Goal: Information Seeking & Learning: Check status

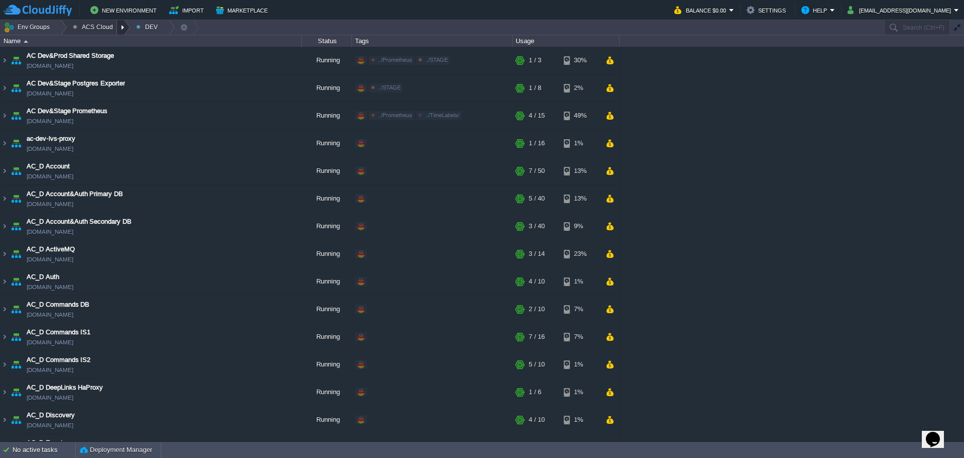
click at [117, 27] on div at bounding box center [124, 27] width 14 height 15
click at [96, 68] on span "STAGE" at bounding box center [92, 67] width 22 height 8
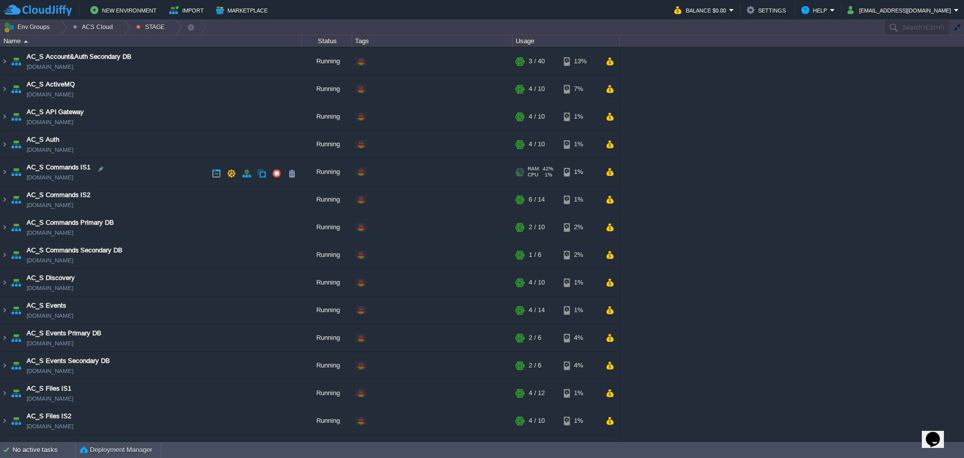
scroll to position [151, 0]
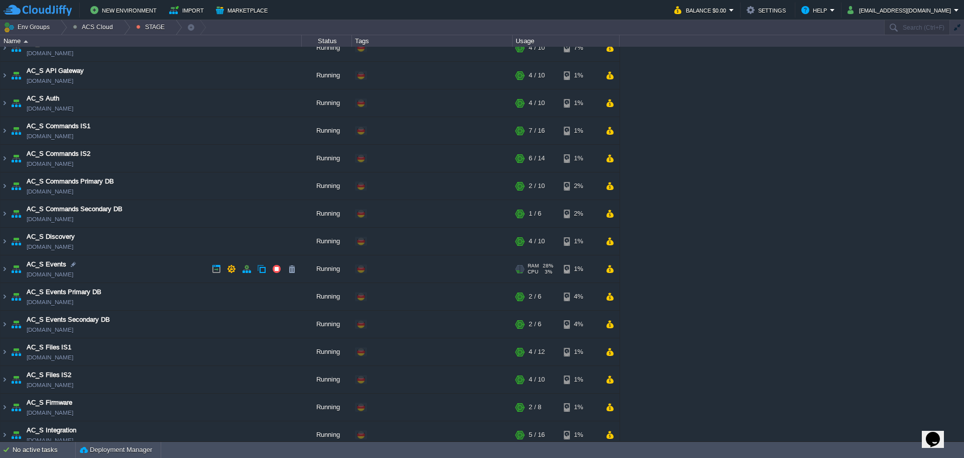
click at [9, 270] on td "AC_S Events ac-stage-events.de-fra1.cloudjiffy.net" at bounding box center [151, 269] width 301 height 28
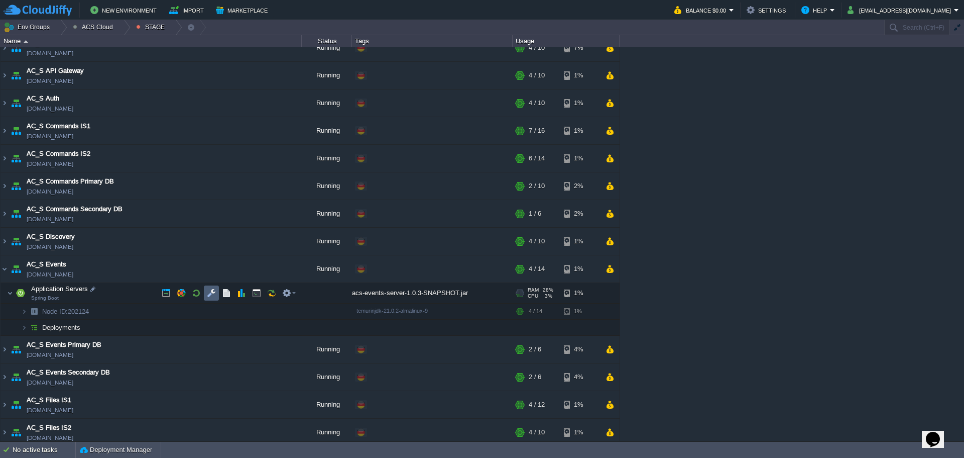
click at [213, 294] on button "button" at bounding box center [211, 292] width 9 height 9
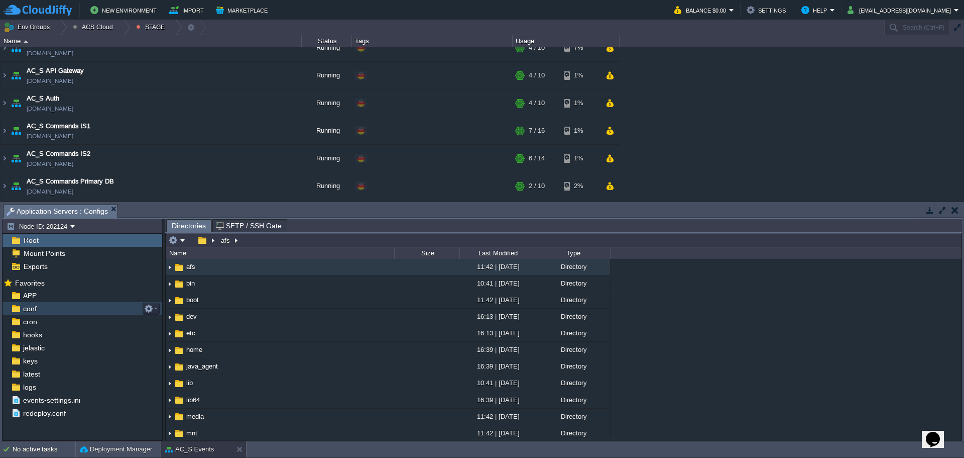
click at [73, 307] on div "conf" at bounding box center [83, 308] width 160 height 13
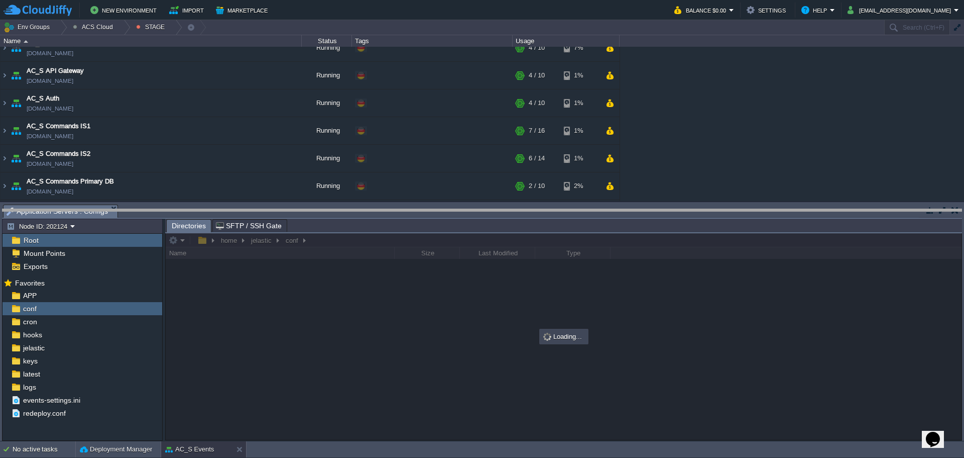
drag, startPoint x: 335, startPoint y: 207, endPoint x: 339, endPoint y: 268, distance: 60.9
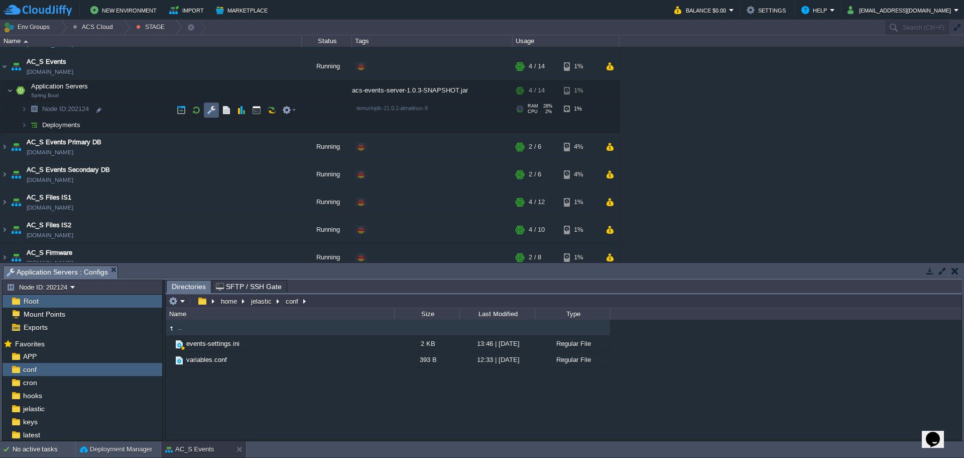
scroll to position [301, 0]
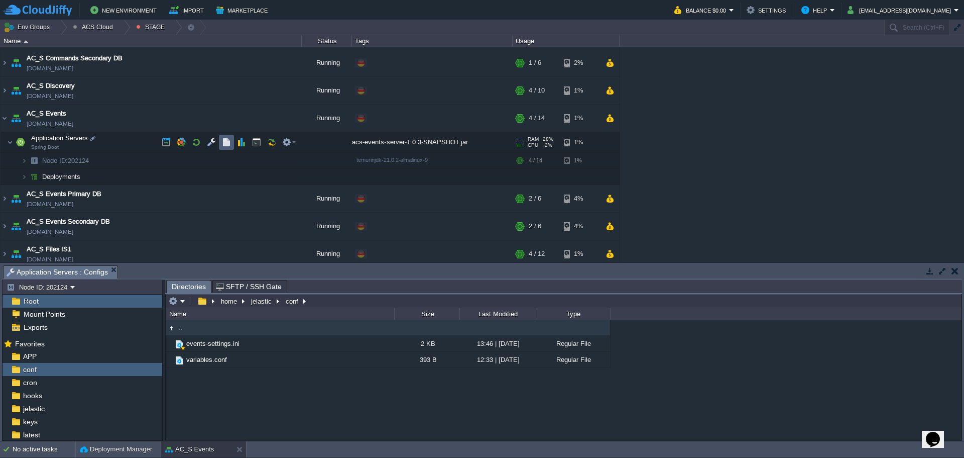
drag, startPoint x: 229, startPoint y: 144, endPoint x: 242, endPoint y: 152, distance: 15.8
click at [229, 144] on button "button" at bounding box center [226, 142] width 9 height 9
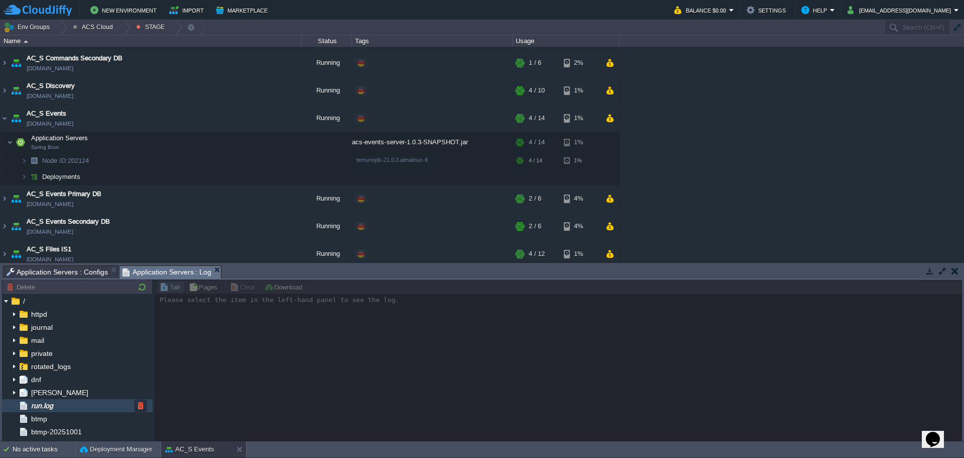
click at [59, 404] on div "run.log" at bounding box center [77, 405] width 151 height 13
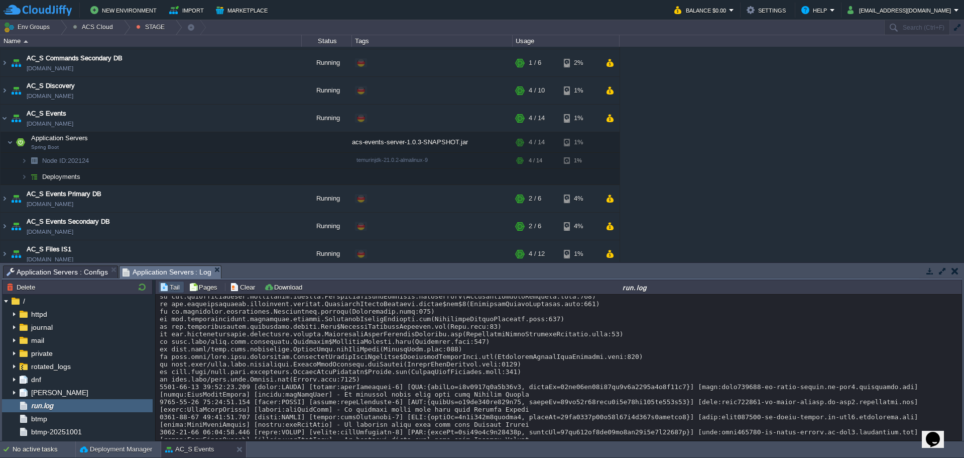
scroll to position [4913, 0]
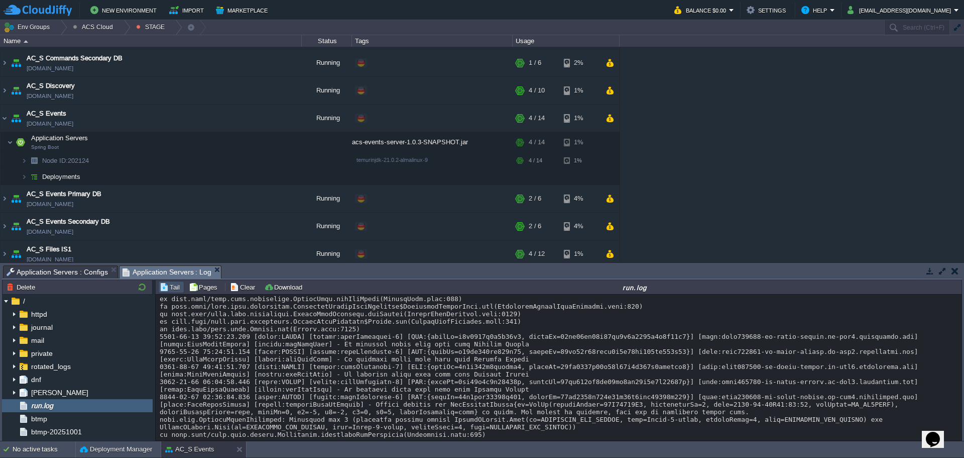
copy div "62C02001B9"
click at [235, 196] on button "button" at bounding box center [231, 198] width 9 height 9
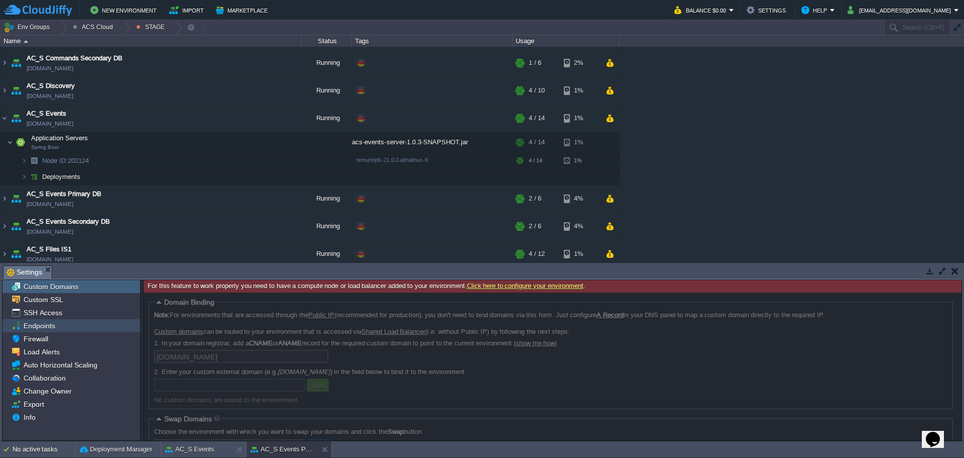
click at [86, 327] on div "Endpoints" at bounding box center [72, 325] width 138 height 13
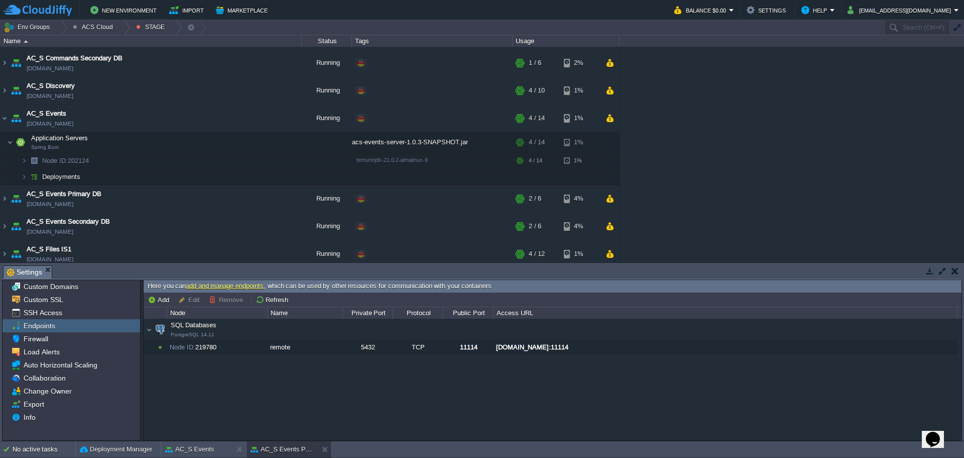
click at [590, 337] on div "SQL Databases PostgreSQL 14.11" at bounding box center [555, 329] width 801 height 18
click at [151, 332] on div "SQL Databases PostgreSQL 14.11" at bounding box center [551, 329] width 814 height 21
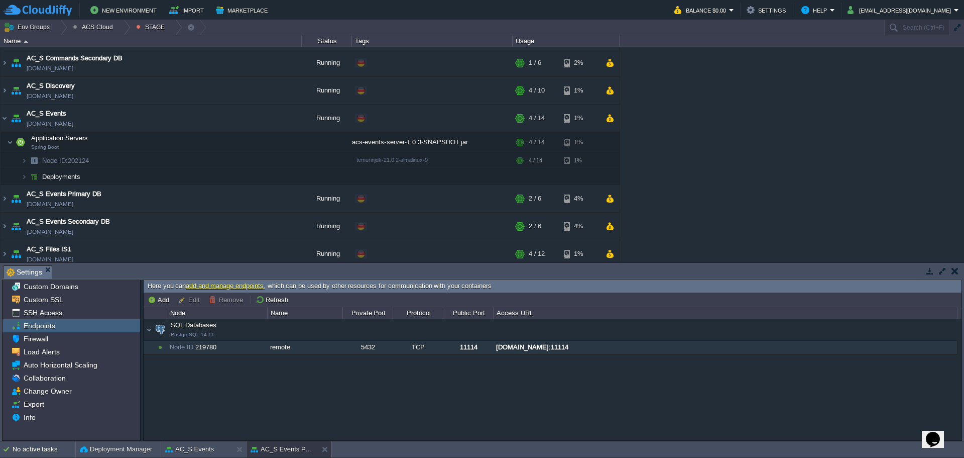
click at [590, 348] on div "[DOMAIN_NAME]:11114" at bounding box center [725, 346] width 463 height 13
drag, startPoint x: 210, startPoint y: 140, endPoint x: 211, endPoint y: 147, distance: 7.7
click at [210, 139] on button "button" at bounding box center [211, 142] width 9 height 9
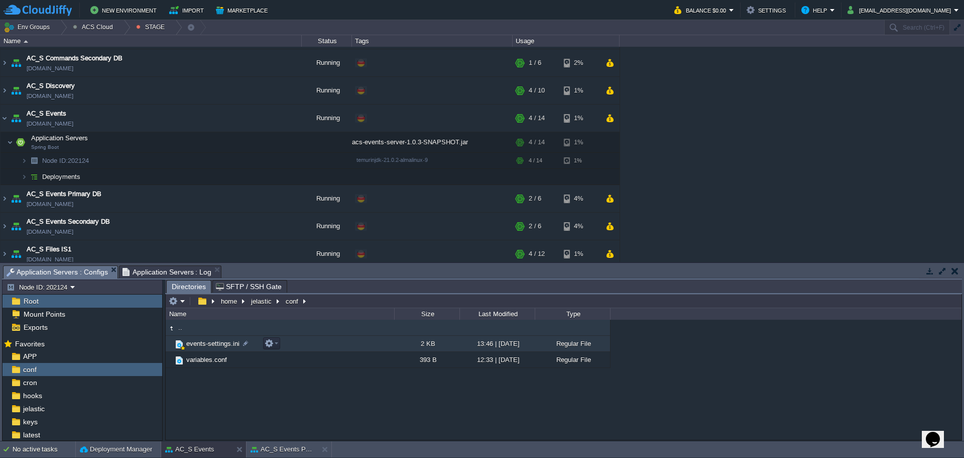
click at [218, 346] on span "events-settings.ini" at bounding box center [213, 343] width 56 height 9
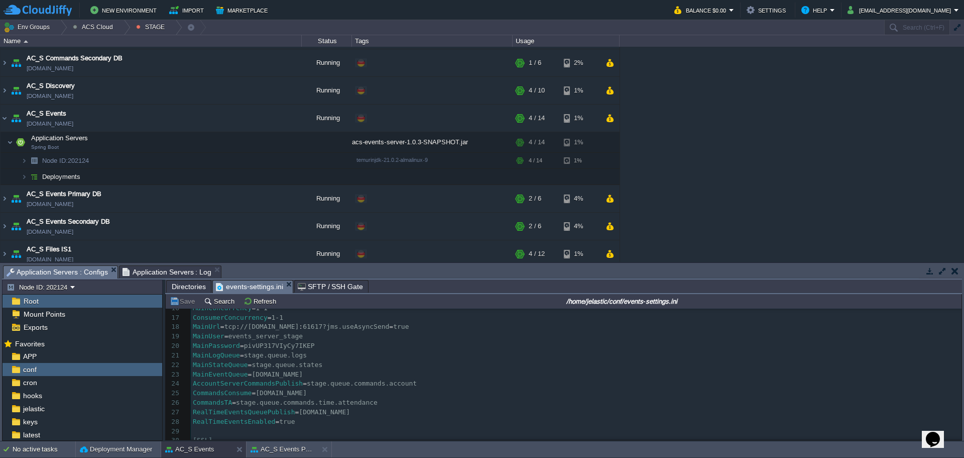
scroll to position [0, 0]
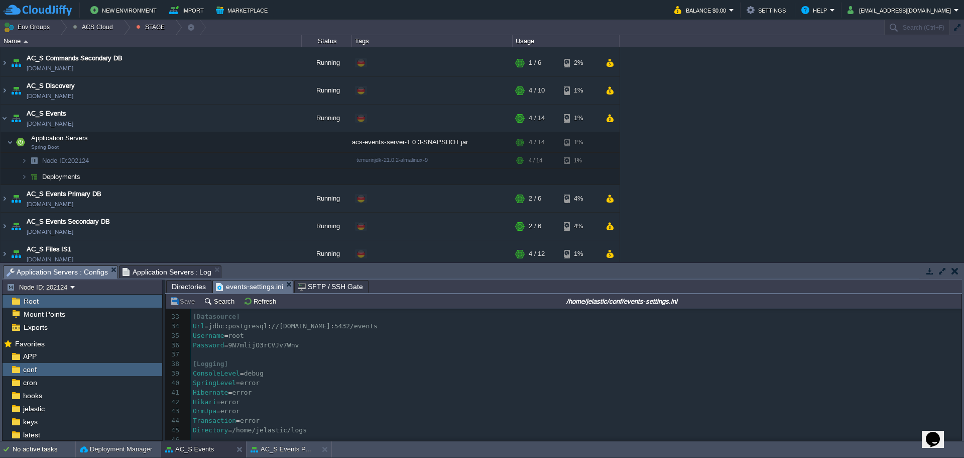
click at [378, 329] on span "5432/events" at bounding box center [355, 326] width 43 height 8
type textarea "events"
click at [268, 346] on div "x [ Server ] 22 MainStateQueue = stage.queue.states 23 MainEventQueue = stage.q…" at bounding box center [576, 369] width 771 height 322
type textarea "9N7mlijO3rCVJv7Wnv"
click at [161, 273] on span "Application Servers : Log" at bounding box center [167, 272] width 89 height 12
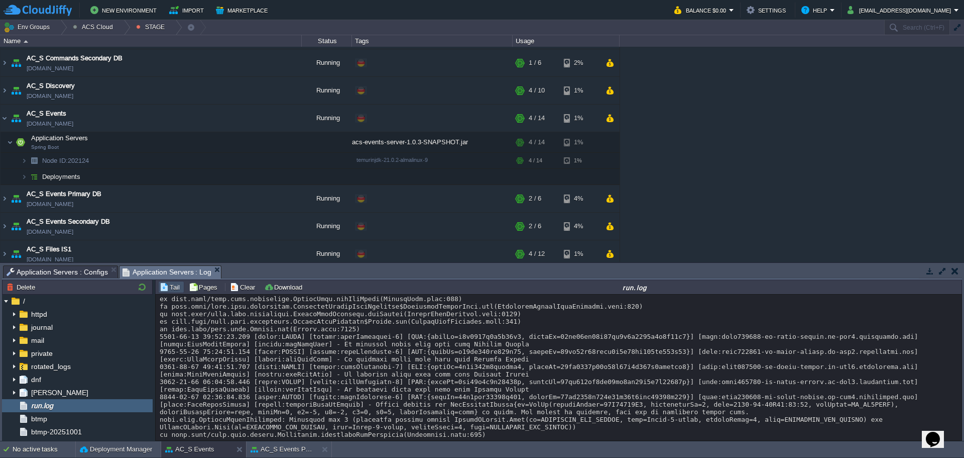
copy div "62C02001B9"
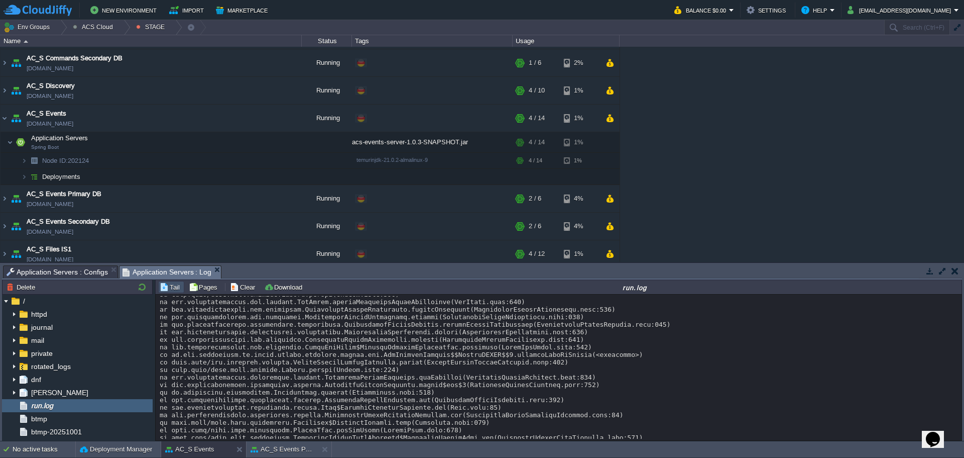
scroll to position [5515, 0]
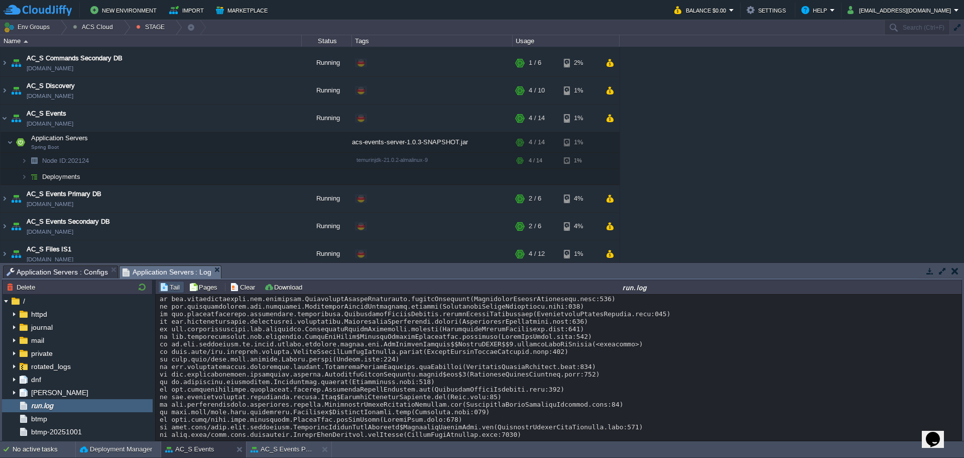
click at [74, 272] on span "Application Servers : Configs" at bounding box center [57, 272] width 101 height 12
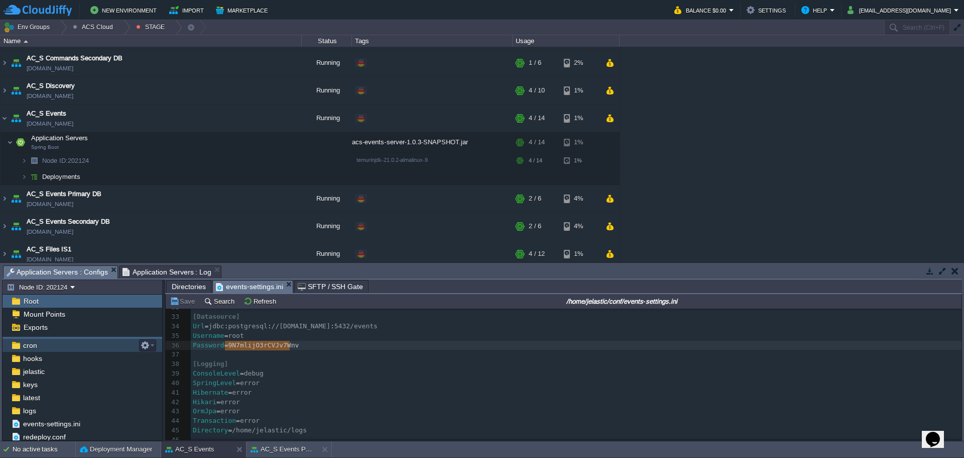
scroll to position [38, 0]
click at [56, 407] on div "logs" at bounding box center [83, 409] width 160 height 13
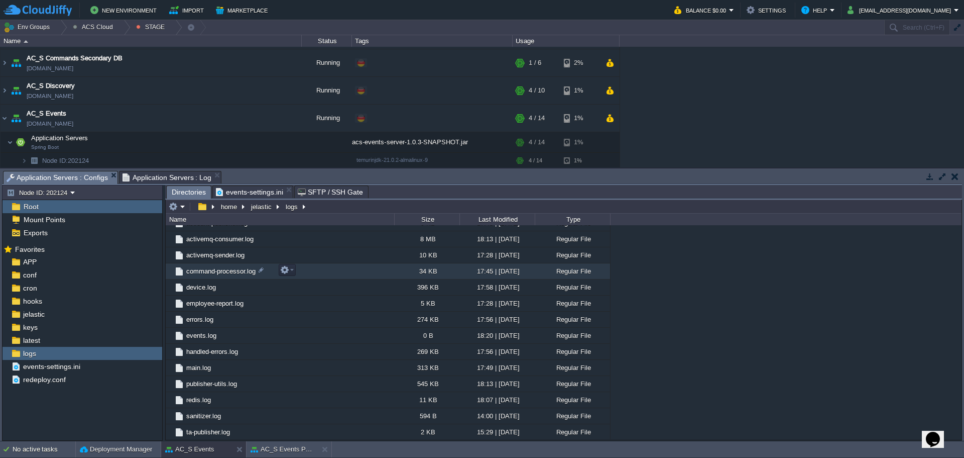
scroll to position [191, 0]
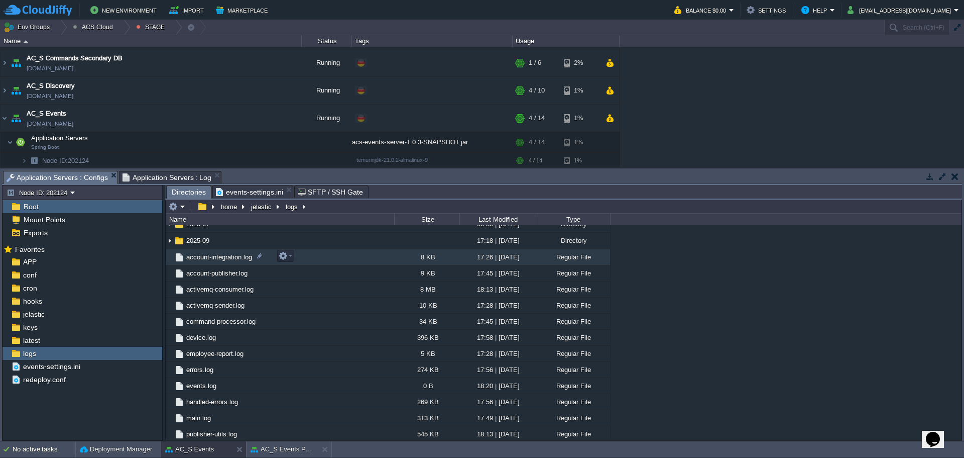
click at [225, 260] on span "account-integration.log" at bounding box center [219, 257] width 69 height 9
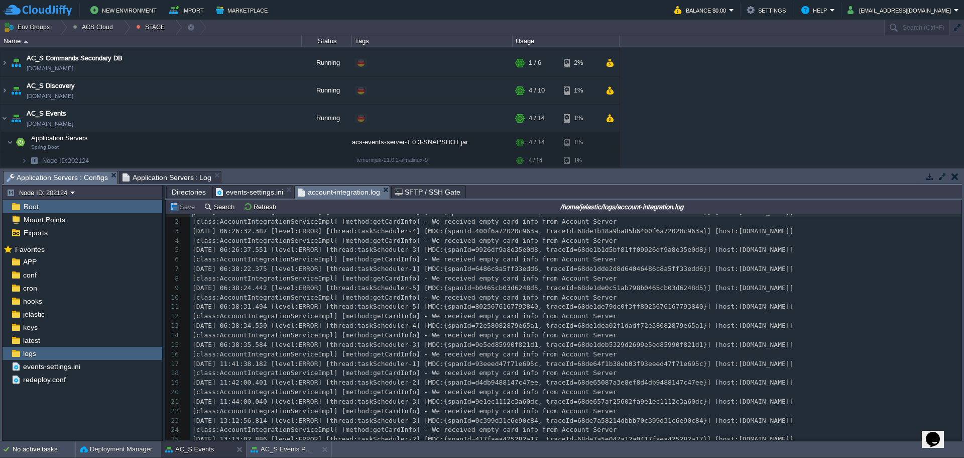
scroll to position [1, 0]
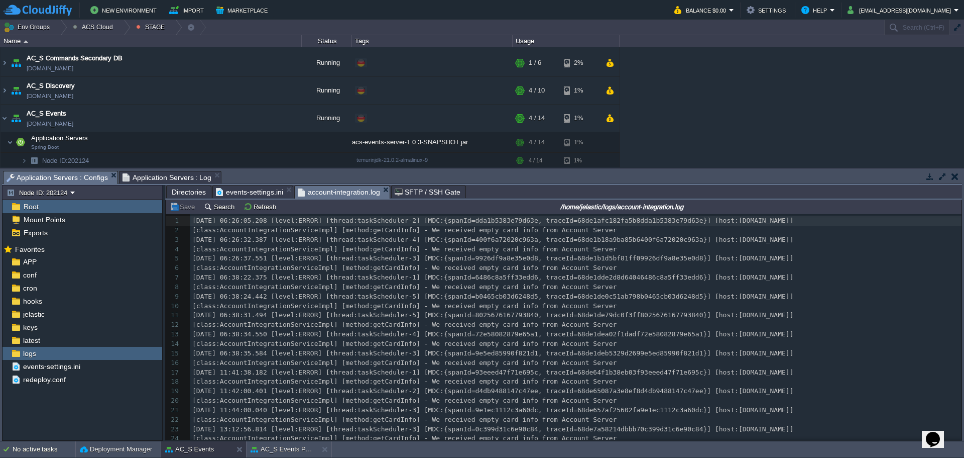
click at [177, 181] on span "Application Servers : Log" at bounding box center [167, 177] width 89 height 12
click at [87, 179] on span "Application Servers : Configs" at bounding box center [57, 177] width 101 height 13
click at [257, 195] on span "events-settings.ini" at bounding box center [249, 192] width 67 height 12
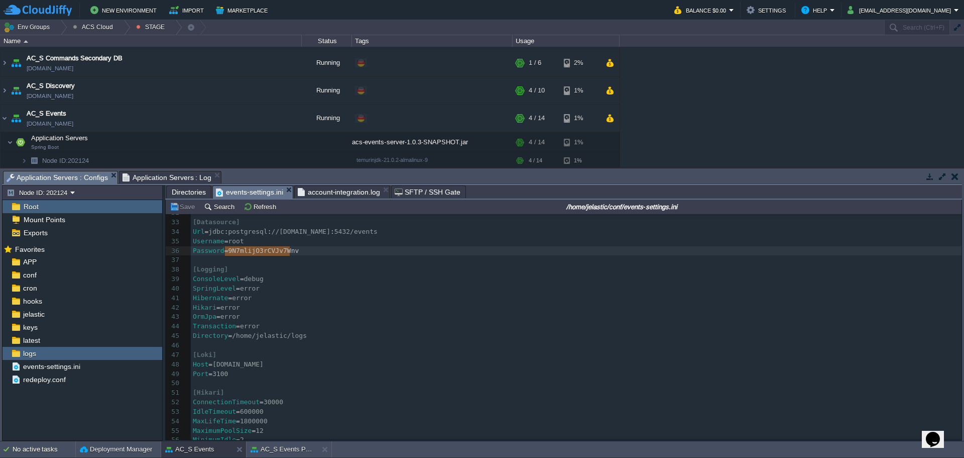
click at [511, 310] on pre "Hikari = error" at bounding box center [576, 308] width 771 height 10
paste textarea "="
type textarea "=debug"
click at [176, 208] on button "Save" at bounding box center [184, 206] width 28 height 9
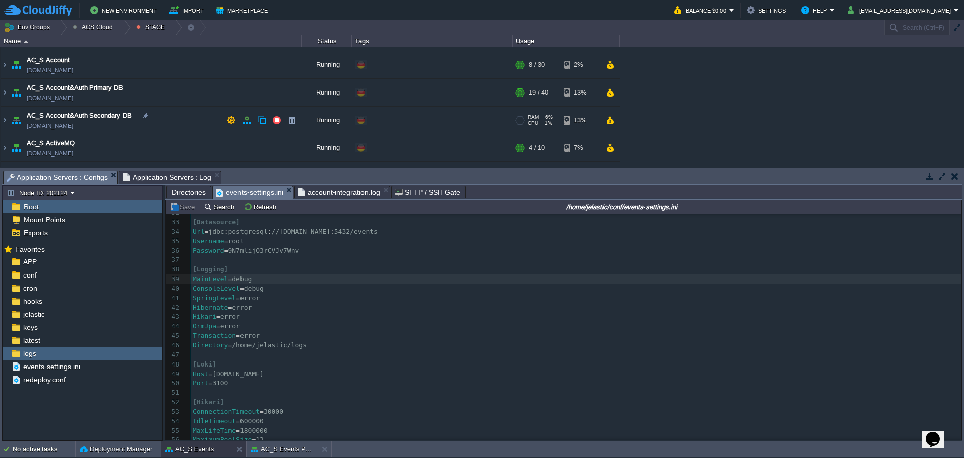
scroll to position [50, 0]
click at [5, 68] on img at bounding box center [5, 65] width 8 height 27
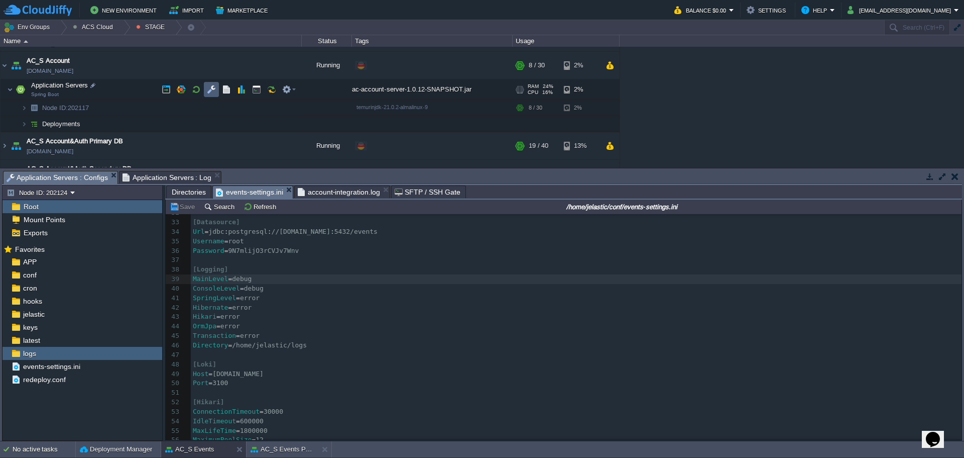
click at [215, 90] on button "button" at bounding box center [211, 89] width 9 height 9
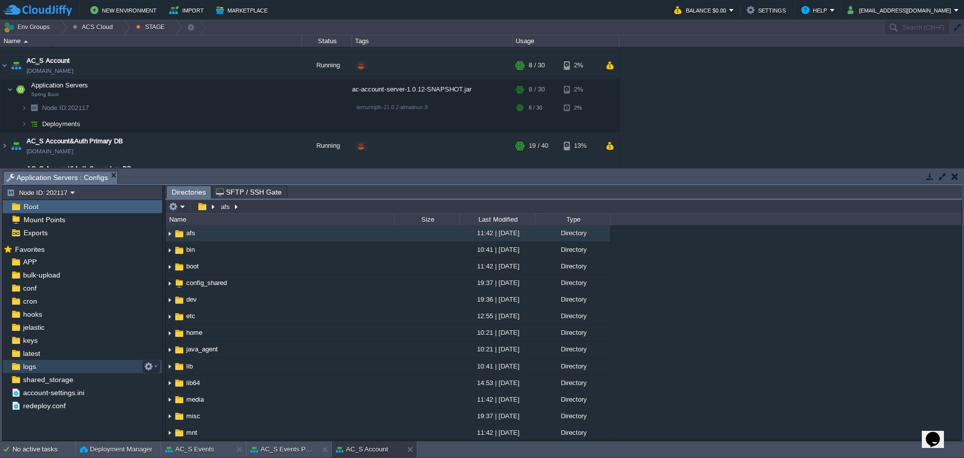
click at [78, 369] on div "logs" at bounding box center [83, 366] width 160 height 13
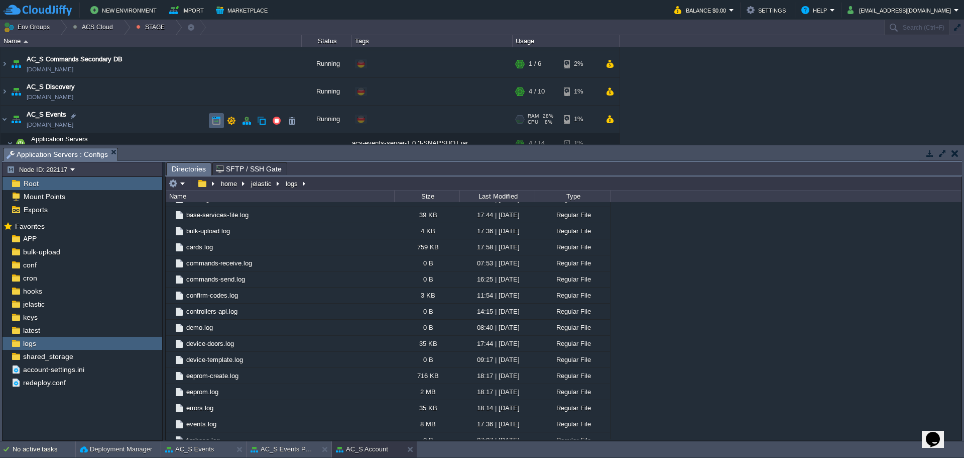
scroll to position [402, 0]
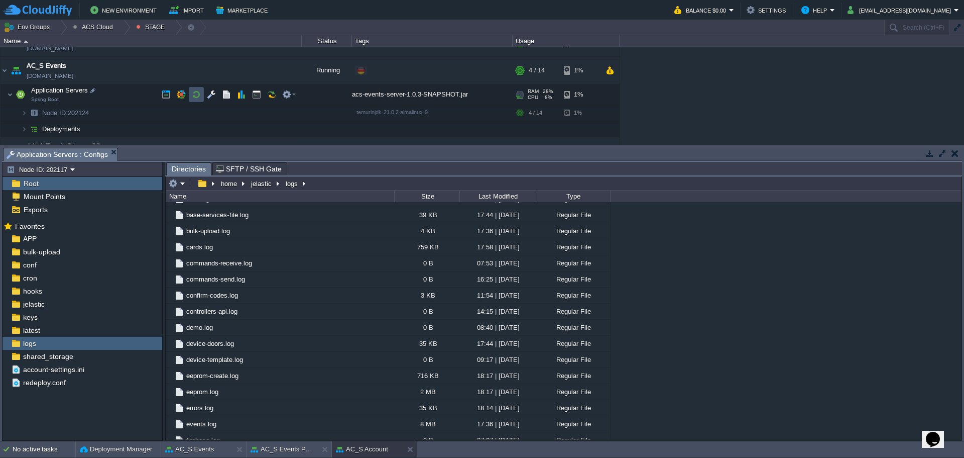
click at [200, 93] on button "button" at bounding box center [196, 94] width 9 height 9
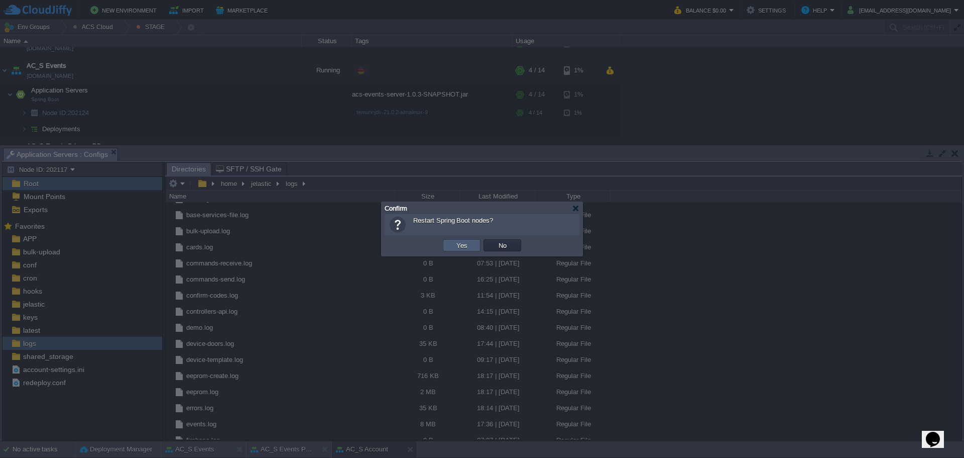
click at [462, 248] on button "Yes" at bounding box center [461, 245] width 17 height 9
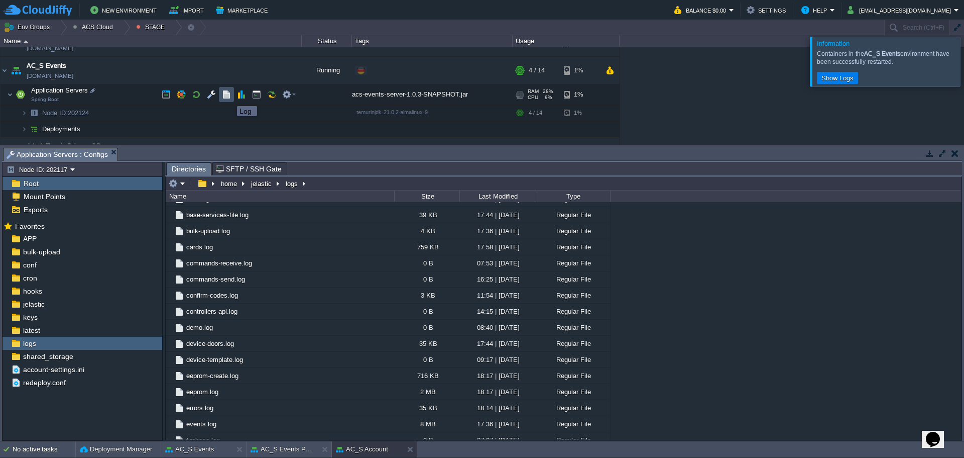
click at [230, 97] on button "button" at bounding box center [226, 94] width 9 height 9
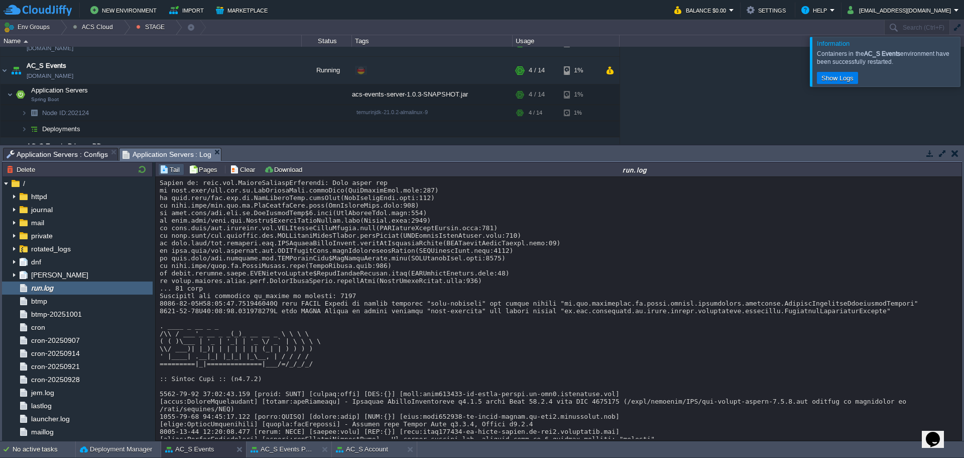
scroll to position [8054, 0]
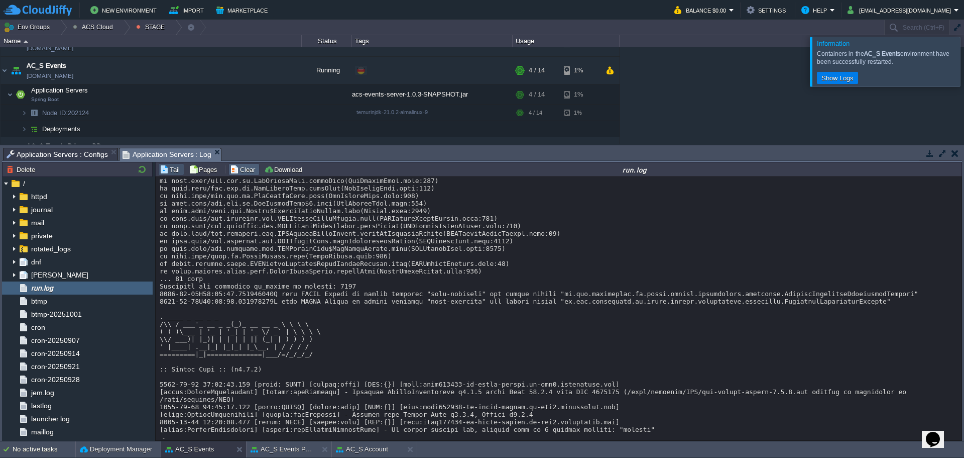
click at [239, 171] on button "Clear" at bounding box center [244, 169] width 28 height 9
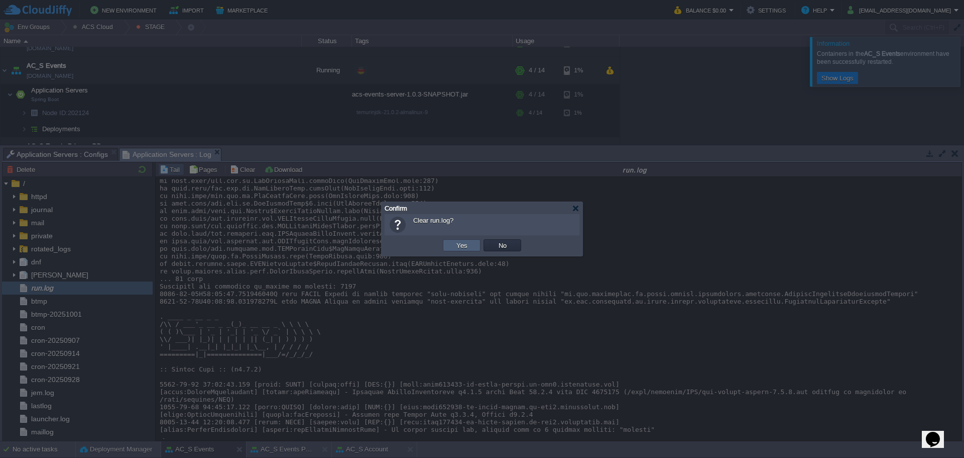
click at [453, 247] on button "Yes" at bounding box center [461, 245] width 17 height 9
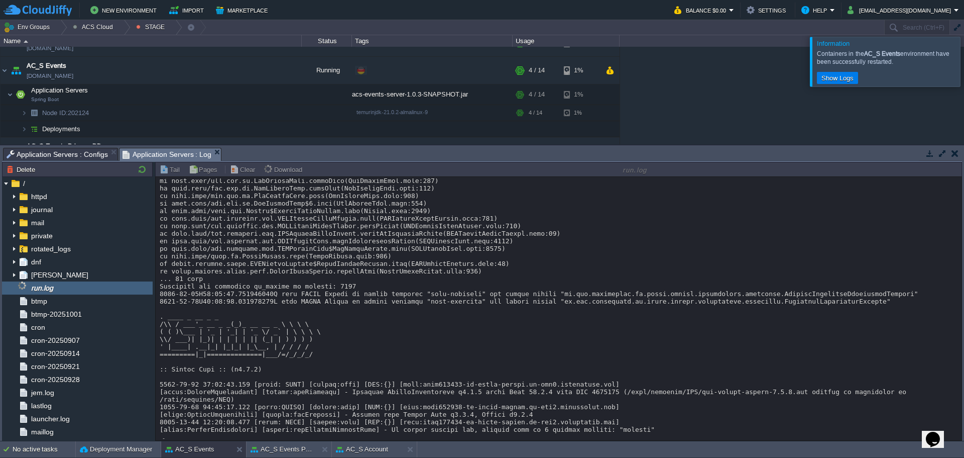
scroll to position [0, 0]
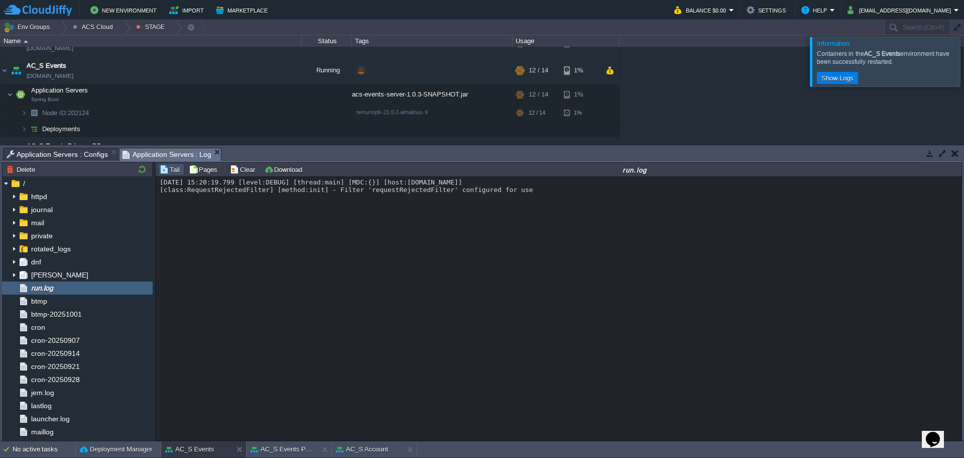
click at [964, 58] on div at bounding box center [976, 61] width 0 height 49
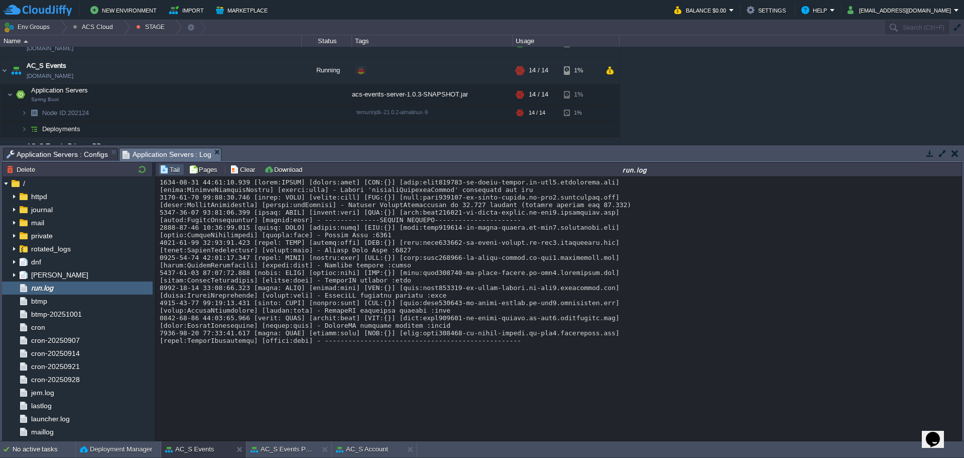
click at [75, 156] on span "Application Servers : Configs" at bounding box center [57, 154] width 101 height 12
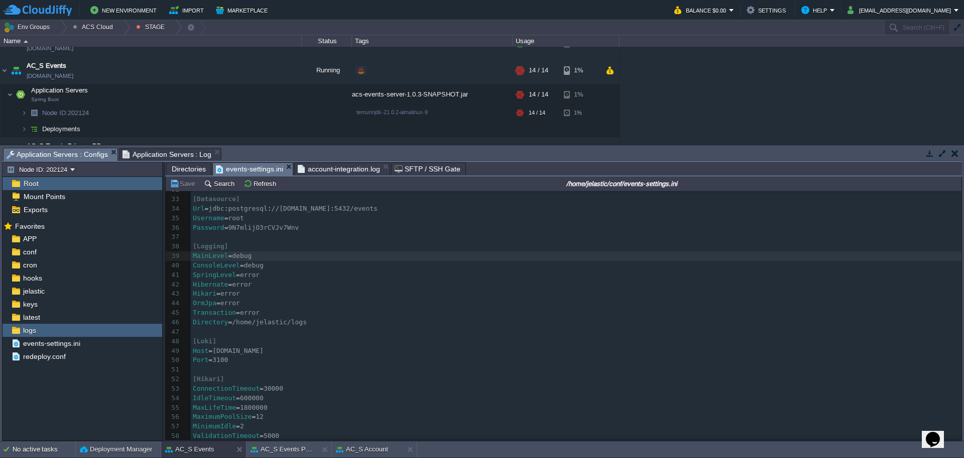
click at [542, 308] on pre "OrmJpa = error" at bounding box center [576, 303] width 771 height 10
click at [87, 333] on div "logs" at bounding box center [83, 329] width 160 height 13
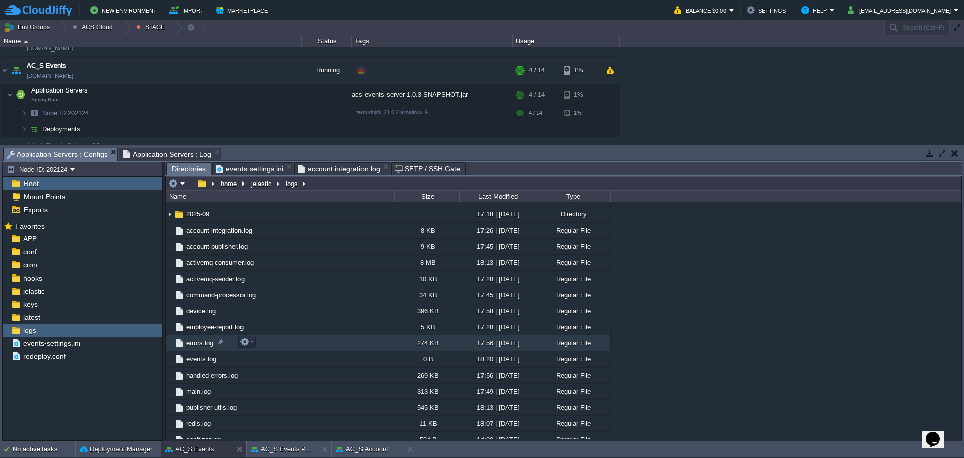
scroll to position [168, 0]
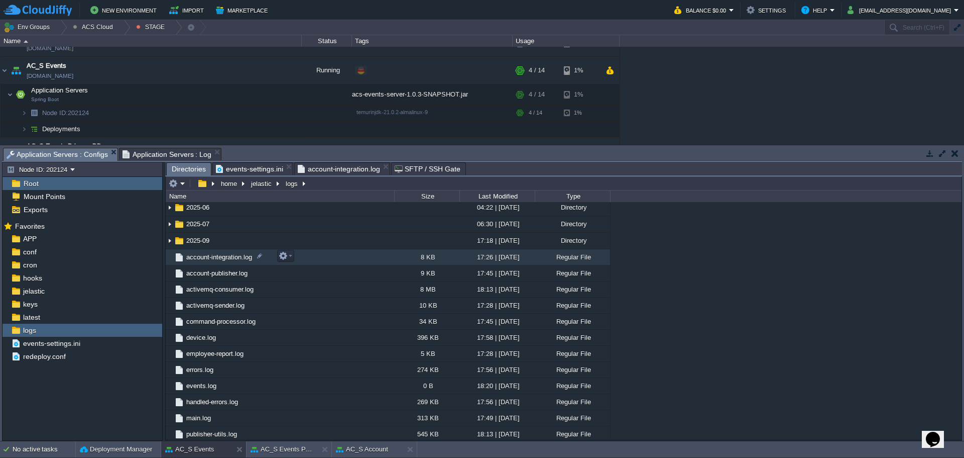
click at [239, 259] on span "account-integration.log" at bounding box center [219, 257] width 69 height 9
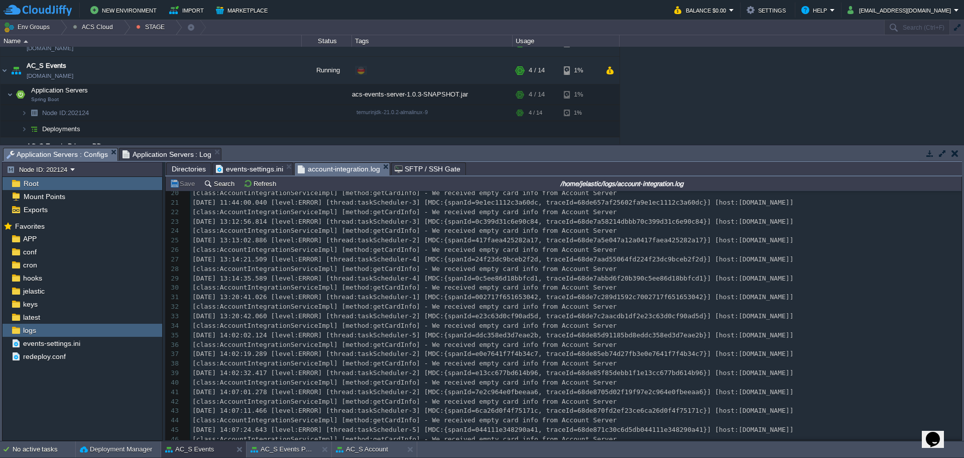
scroll to position [257, 0]
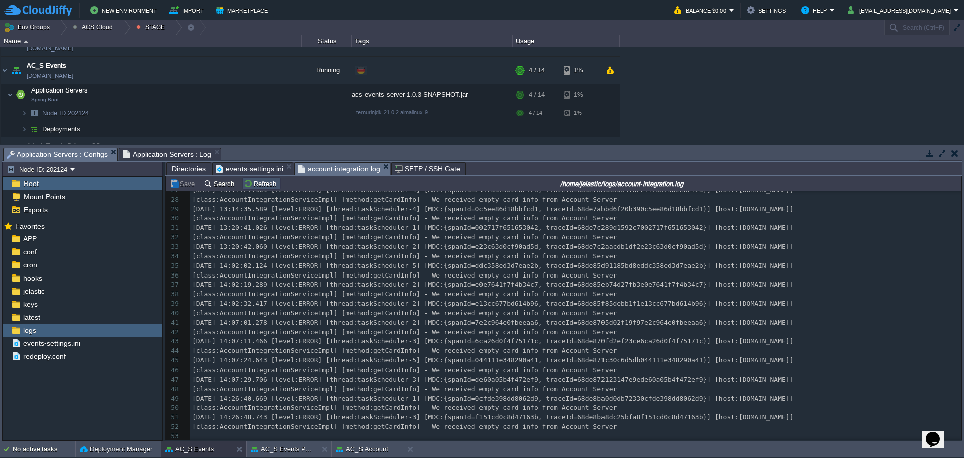
click at [246, 184] on button "Refresh" at bounding box center [262, 183] width 36 height 9
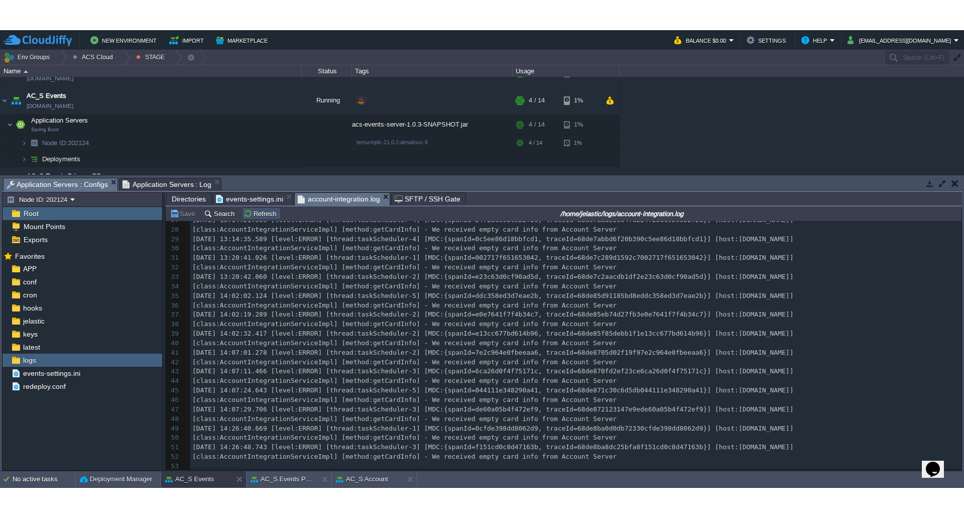
scroll to position [0, 0]
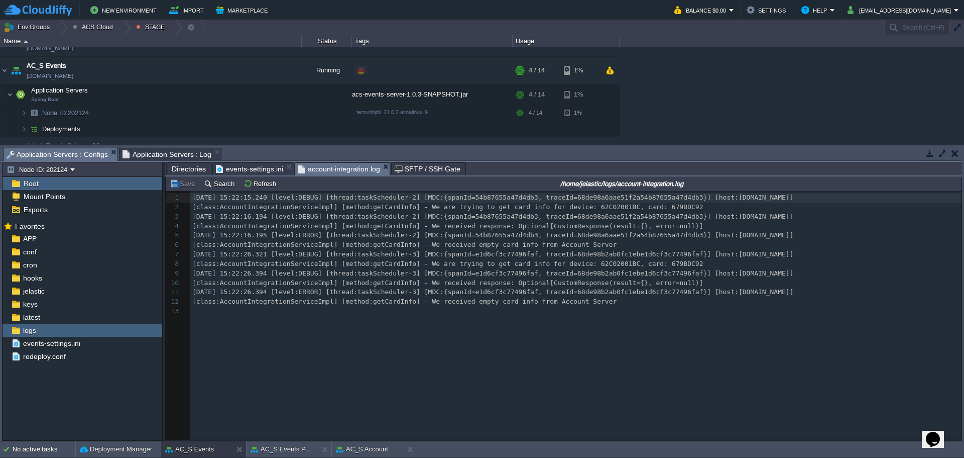
click at [640, 207] on span "[class:AccountIntegrationServiceImpl] [method:getCardInfo] - We are trying to g…" at bounding box center [447, 207] width 511 height 8
type textarea "679BDC92"
click at [595, 212] on div "x 1 2025-10-02 15:22:15.240 [level:DEBUG] [thread:taskScheduler-2] [MDC:{spanId…" at bounding box center [577, 254] width 775 height 123
type textarea "62C02001BC"
type textarea "679BDC92"
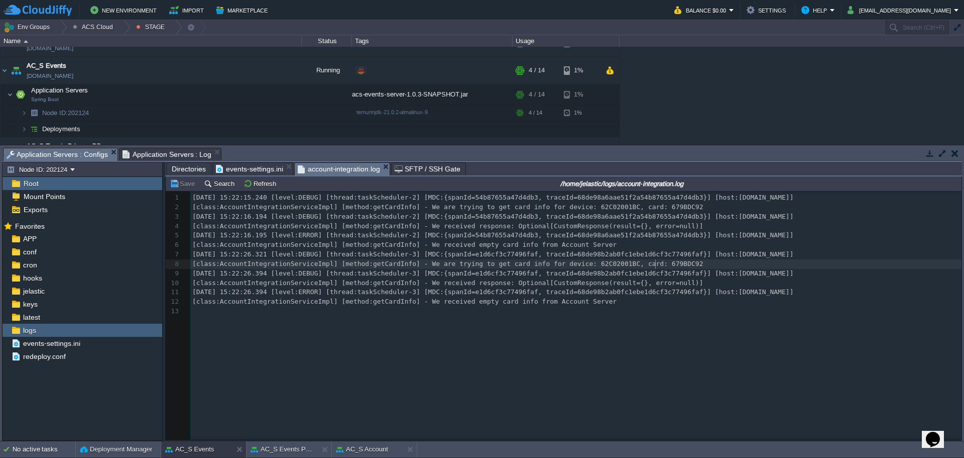
click at [656, 264] on div "x 1 2025-10-02 15:22:15.240 [level:DEBUG] [thread:taskScheduler-2] [MDC:{spanId…" at bounding box center [577, 254] width 775 height 123
type textarea "679BDC92"
click at [594, 208] on div "x 1 2025-10-02 15:22:15.240 [level:DEBUG] [thread:taskScheduler-2] [MDC:{spanId…" at bounding box center [577, 254] width 775 height 123
type textarea "62C02001BC"
type textarea "679BDC92"
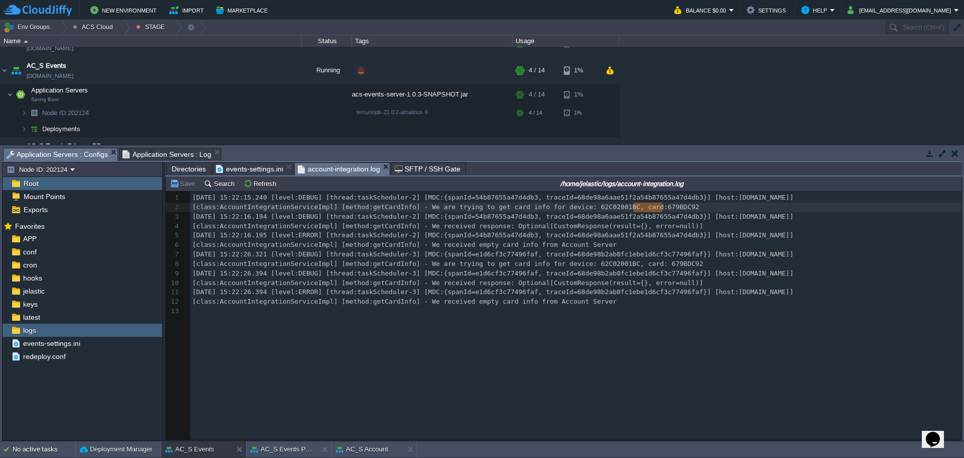
type textarea "679BDC92"
type textarea "62C02001BC"
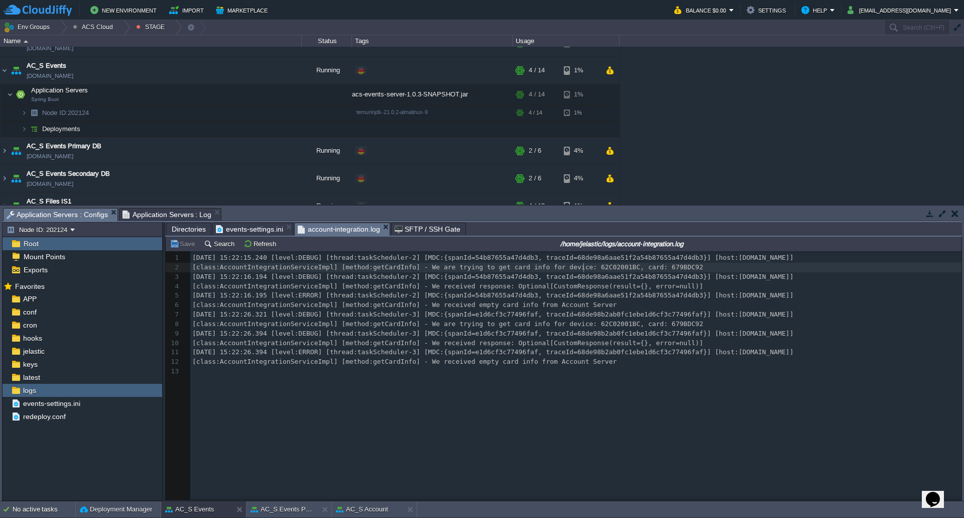
type textarea "62C02001BC"
click at [591, 324] on div "x 1 2025-10-02 15:22:15.240 [level:DEBUG] [thread:taskScheduler-2] [MDC:{spanId…" at bounding box center [577, 314] width 775 height 123
type textarea "62C02001BC"
click at [593, 269] on span "[class:AccountIntegrationServiceImpl] [method:getCardInfo] - We are trying to g…" at bounding box center [447, 267] width 511 height 8
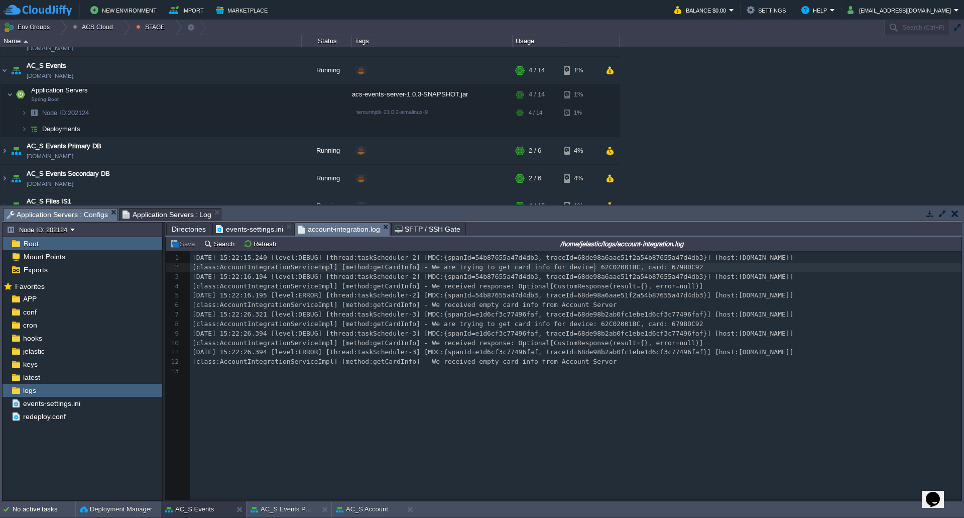
click at [593, 269] on span "[class:AccountIntegrationServiceImpl] [method:getCardInfo] - We are trying to g…" at bounding box center [447, 267] width 511 height 8
click at [591, 270] on div "x 1 2025-10-02 15:22:15.240 [level:DEBUG] [thread:taskScheduler-2] [MDC:{spanId…" at bounding box center [577, 314] width 775 height 123
type textarea "62C02001BC"
click at [586, 457] on div "x 1 2025-10-02 15:22:15.240 [level:DEBUG] [thread:taskScheduler-2] [MDC:{spanId…" at bounding box center [571, 383] width 811 height 264
click at [588, 323] on div "x 1 2025-10-02 15:22:15.240 [level:DEBUG] [thread:taskScheduler-2] [MDC:{spanId…" at bounding box center [577, 314] width 775 height 123
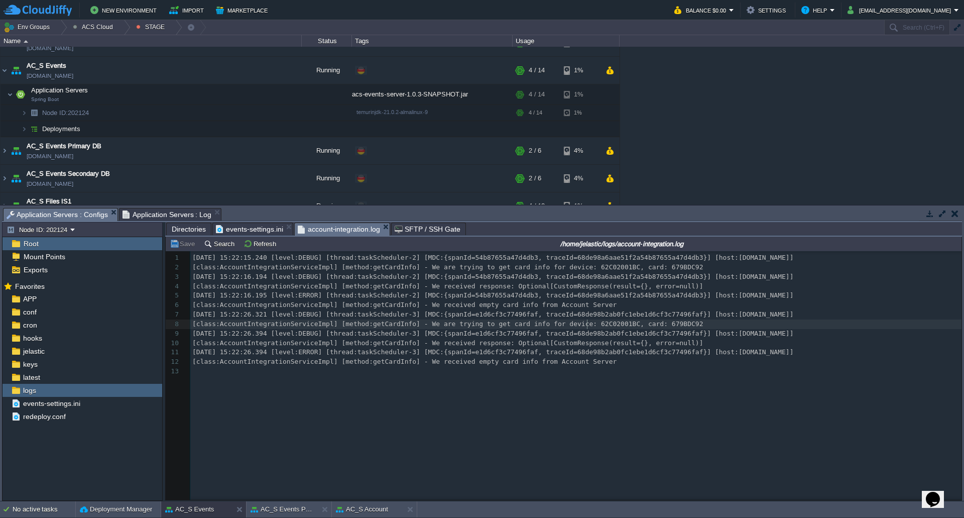
type textarea "62C02001BC"
click at [850, 358] on div "x 1 2025-10-02 15:22:15.240 [level:DEBUG] [thread:taskScheduler-2] [MDC:{spanId…" at bounding box center [577, 314] width 775 height 123
click at [595, 325] on div "x 1 2025-10-02 15:22:15.240 [level:DEBUG] [thread:taskScheduler-2] [MDC:{spanId…" at bounding box center [577, 314] width 775 height 123
type textarea "62C02001BC"
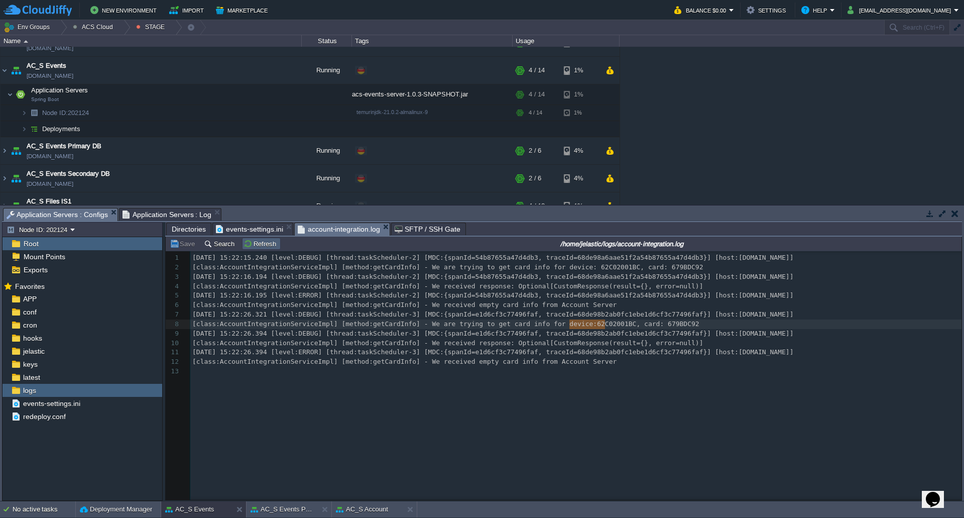
click at [249, 242] on button "Refresh" at bounding box center [262, 243] width 36 height 9
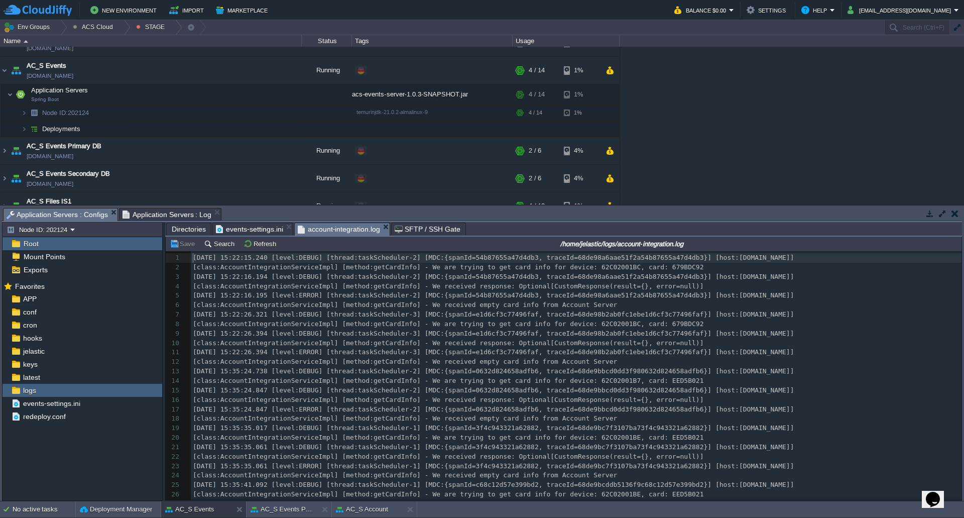
type textarea "62C02001BE"
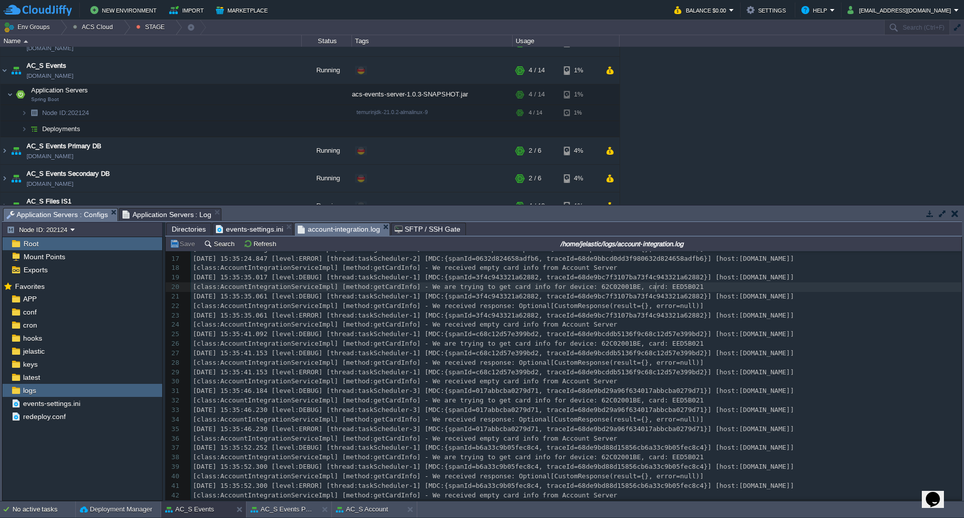
type textarea "EED5B021"
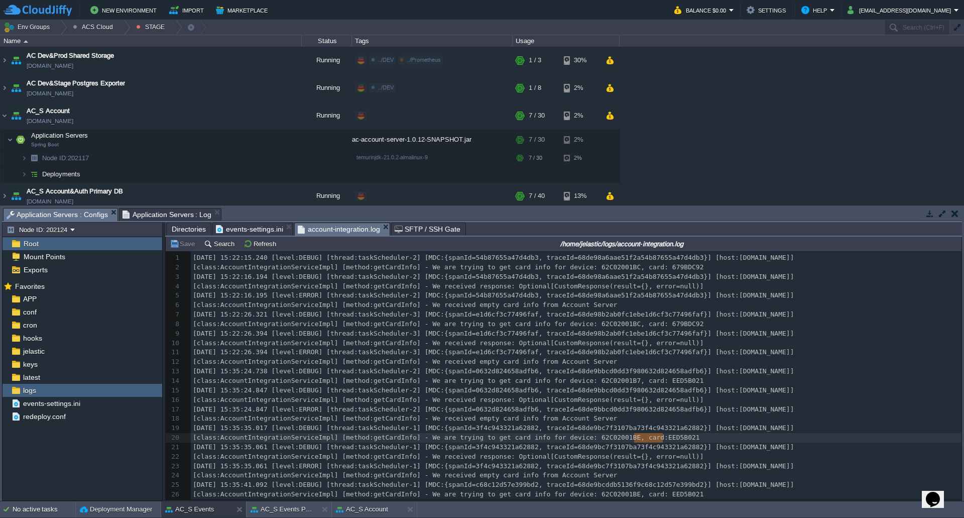
scroll to position [151, 0]
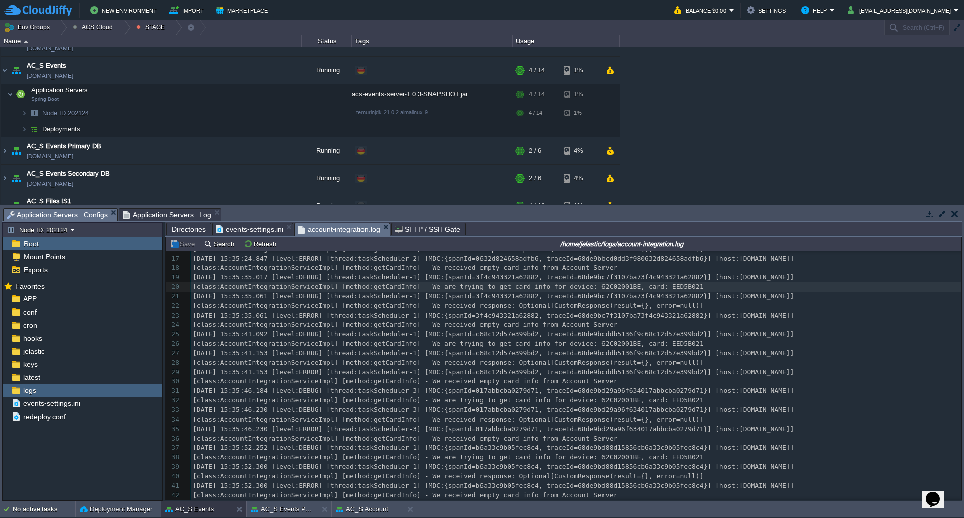
type textarea "EED5B021"
click at [117, 31] on div at bounding box center [124, 27] width 14 height 15
click at [96, 44] on link "DEV" at bounding box center [97, 42] width 59 height 11
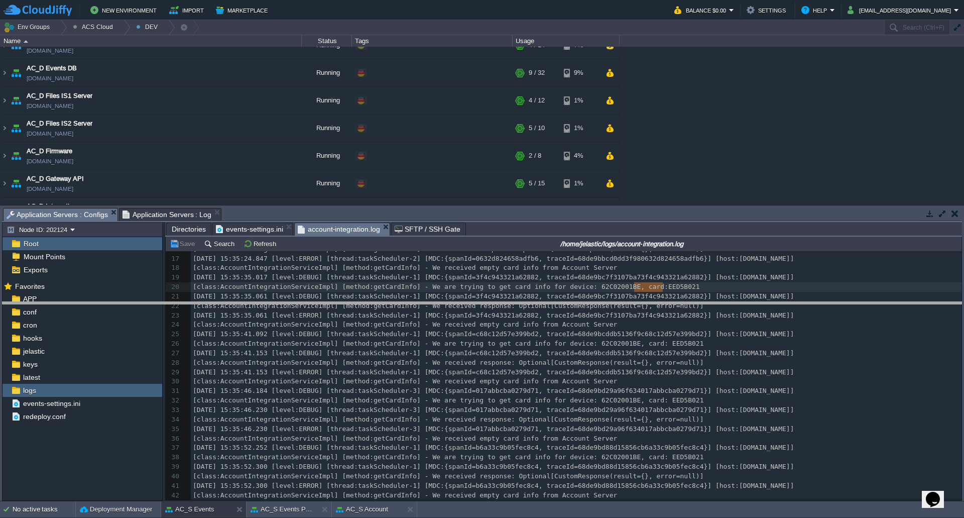
drag, startPoint x: 402, startPoint y: 213, endPoint x: 401, endPoint y: 326, distance: 112.5
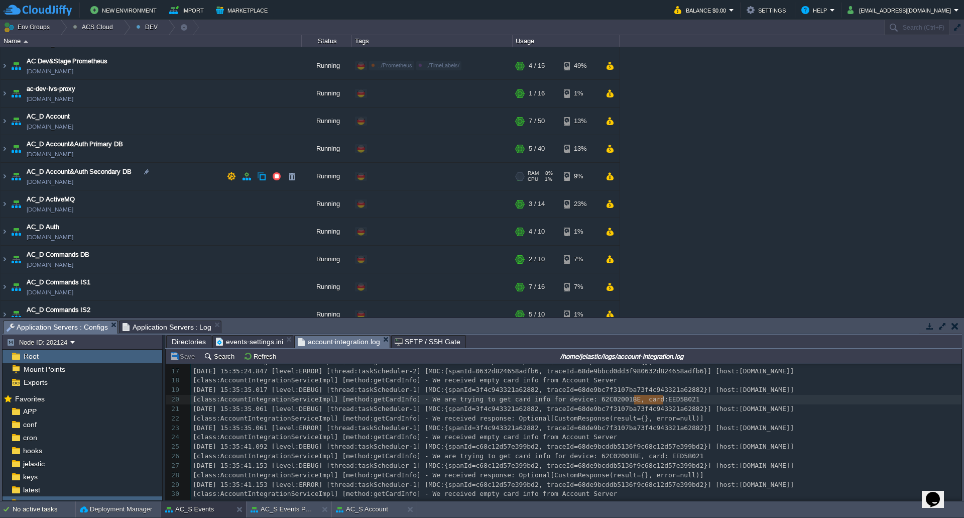
scroll to position [50, 0]
click at [7, 123] on img at bounding box center [5, 120] width 8 height 27
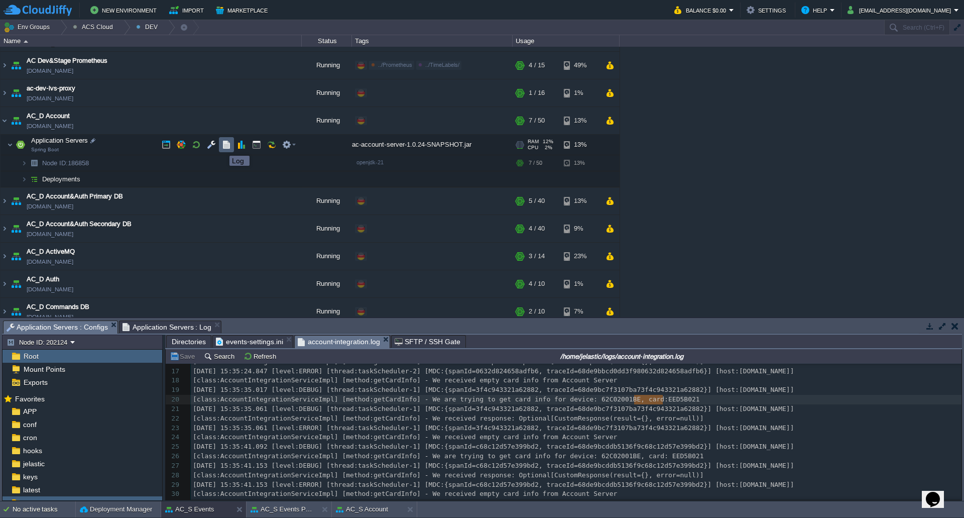
click at [224, 147] on button "button" at bounding box center [226, 144] width 9 height 9
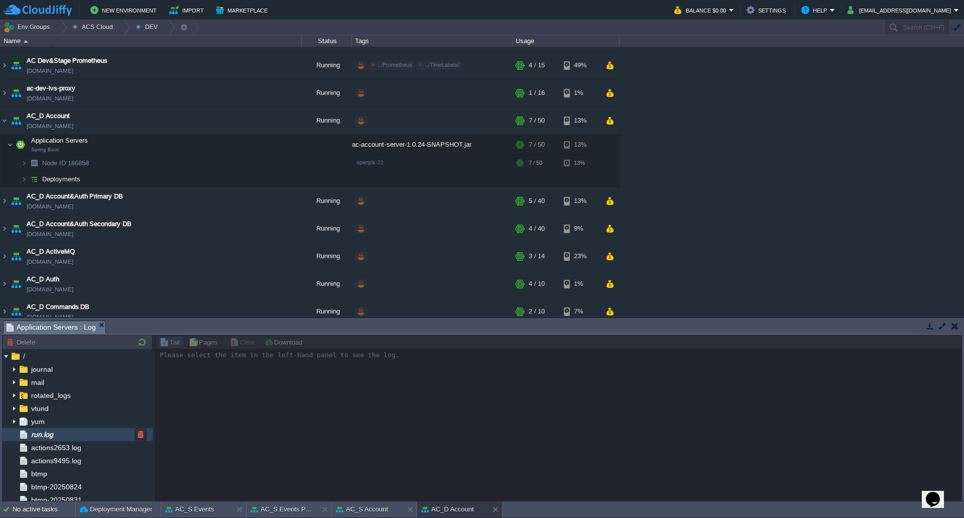
click at [54, 433] on span "run.log" at bounding box center [42, 434] width 26 height 9
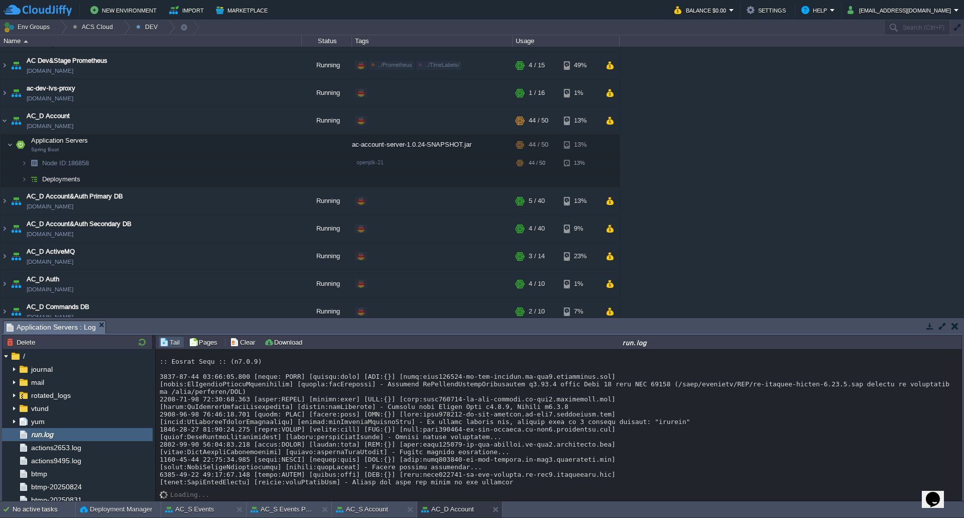
scroll to position [7775, 0]
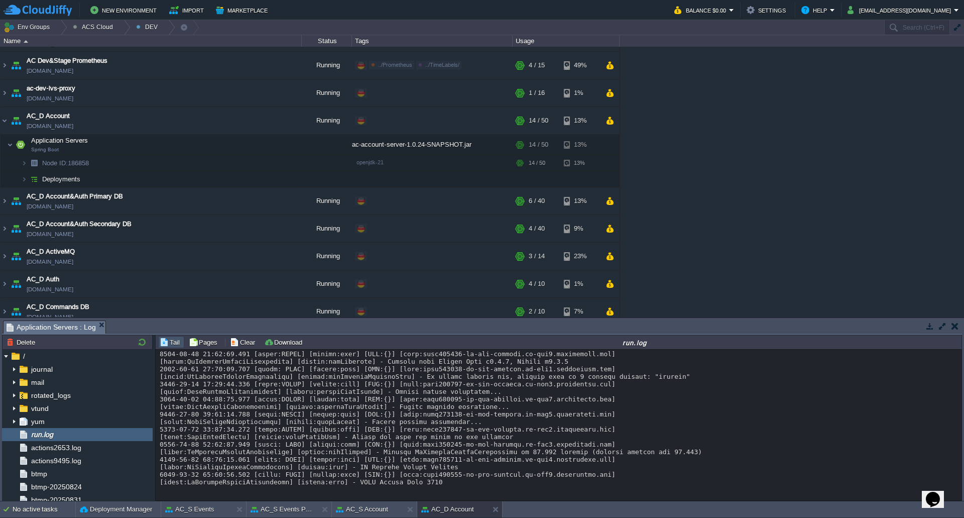
click at [209, 145] on button "button" at bounding box center [211, 144] width 9 height 9
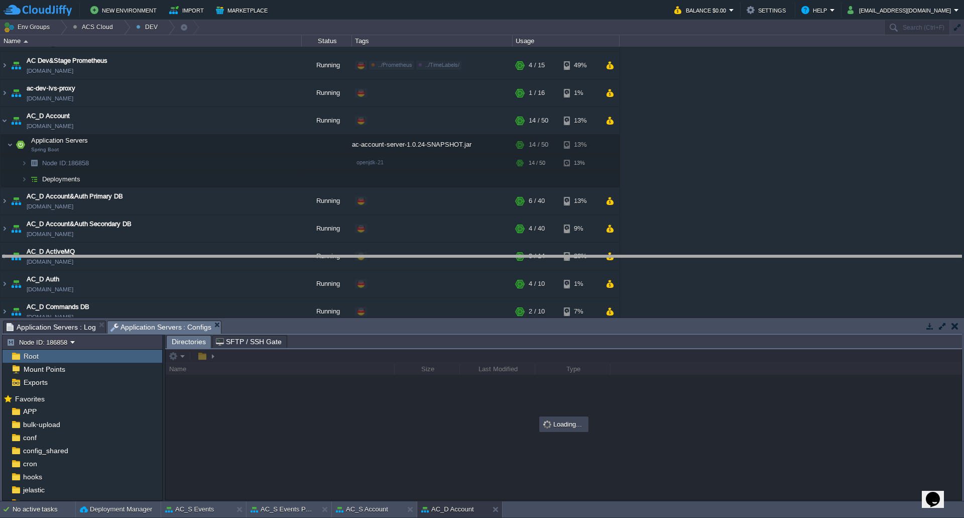
drag, startPoint x: 255, startPoint y: 325, endPoint x: 262, endPoint y: 242, distance: 84.2
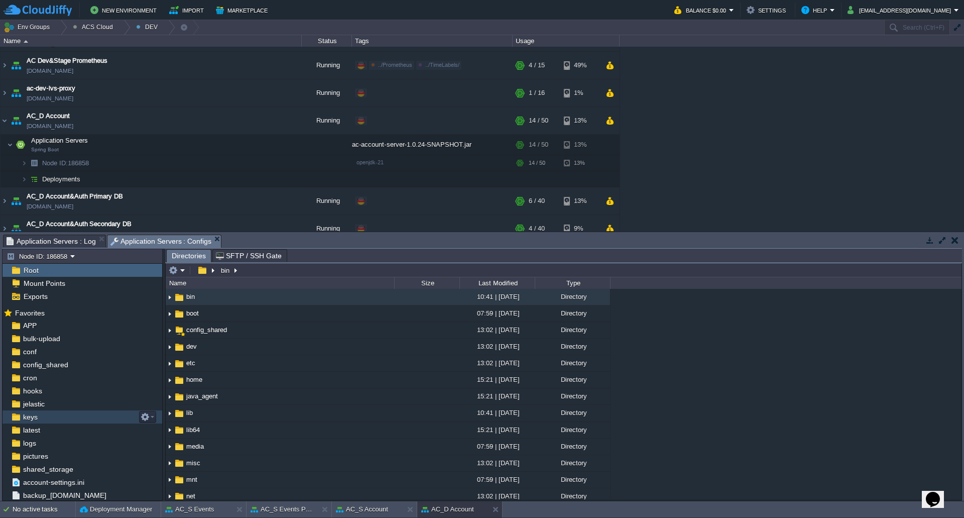
scroll to position [13, 0]
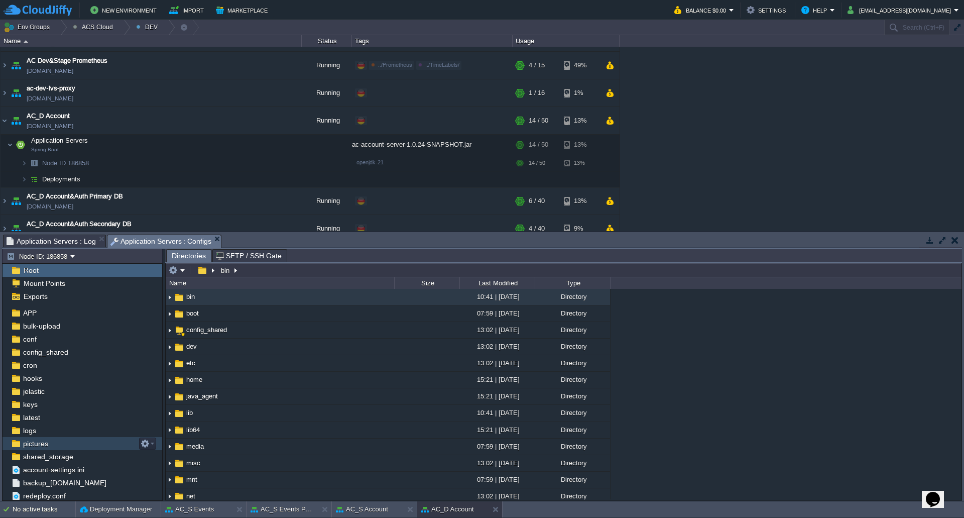
click at [47, 431] on div "logs" at bounding box center [83, 430] width 160 height 13
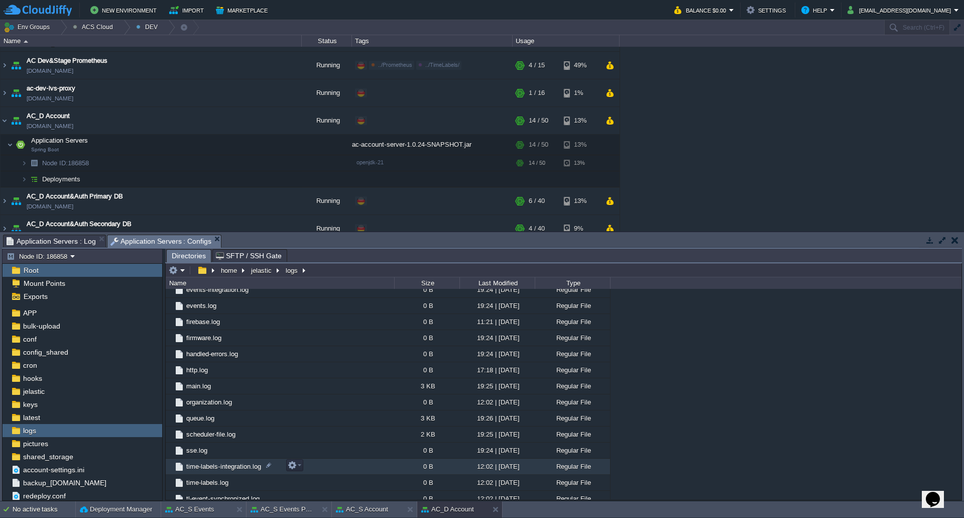
scroll to position [485, 0]
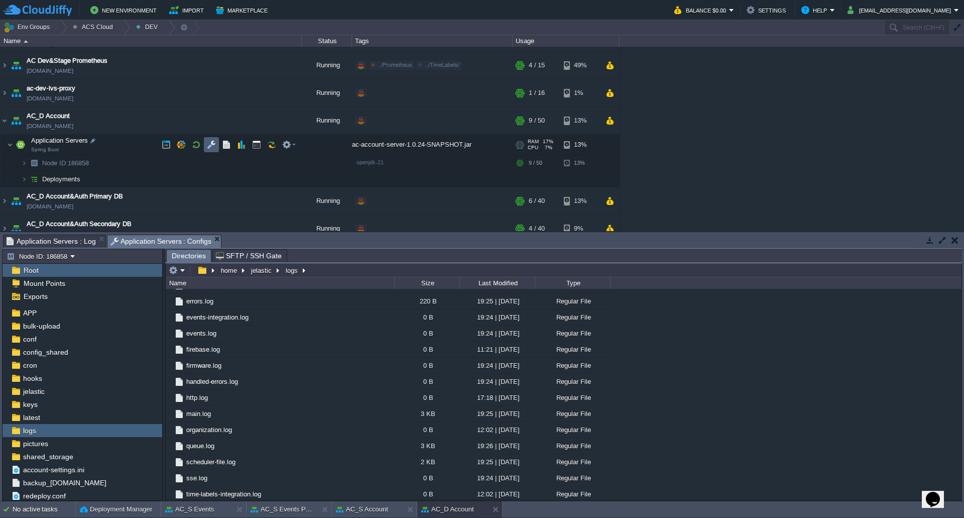
click at [213, 144] on button "button" at bounding box center [211, 144] width 9 height 9
click at [62, 315] on div "APP" at bounding box center [83, 312] width 160 height 13
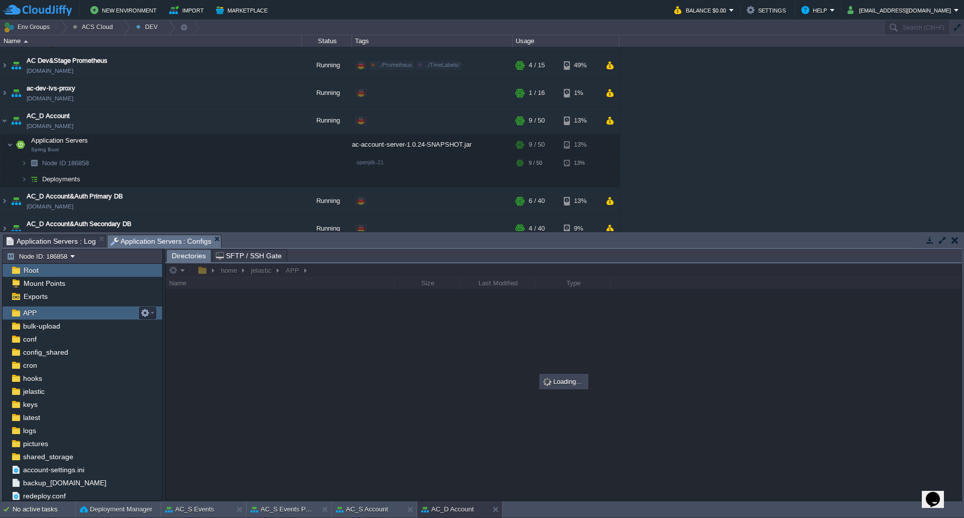
scroll to position [0, 0]
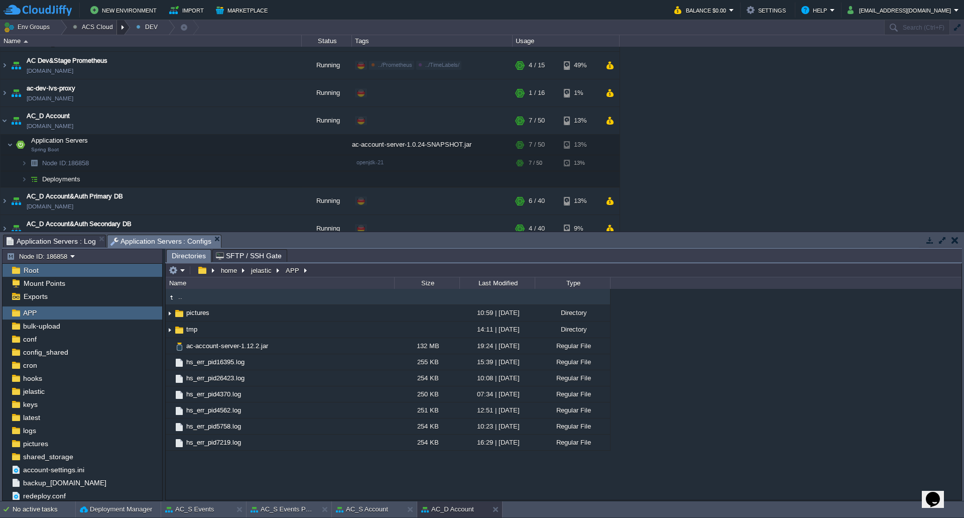
click at [117, 26] on div at bounding box center [124, 27] width 14 height 15
click at [117, 27] on div at bounding box center [124, 27] width 14 height 15
click at [97, 69] on span "STAGE" at bounding box center [92, 67] width 22 height 8
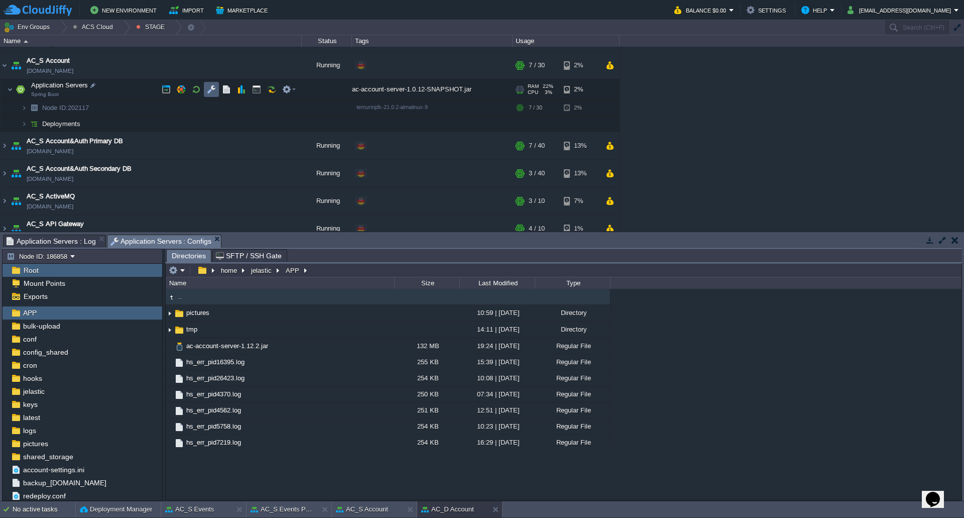
click at [206, 91] on td at bounding box center [211, 89] width 15 height 15
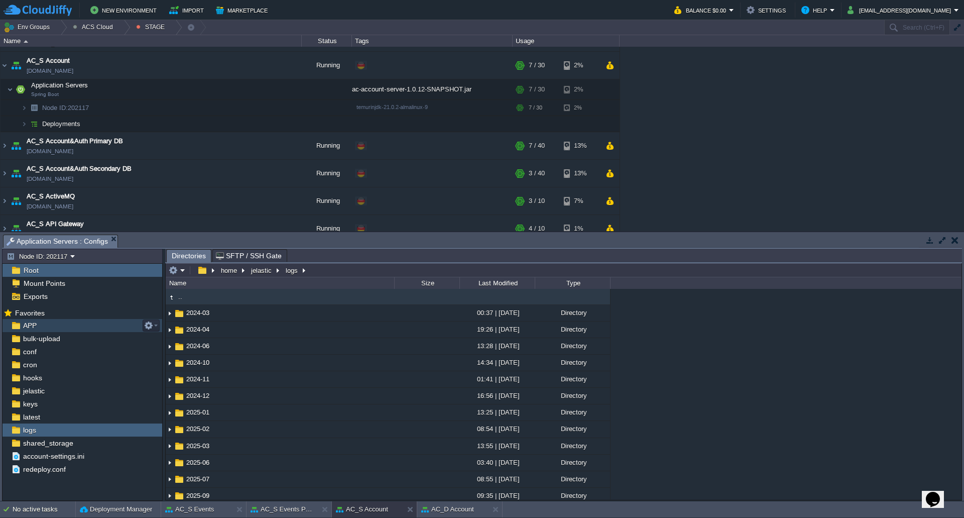
click at [86, 330] on div "APP" at bounding box center [83, 325] width 160 height 13
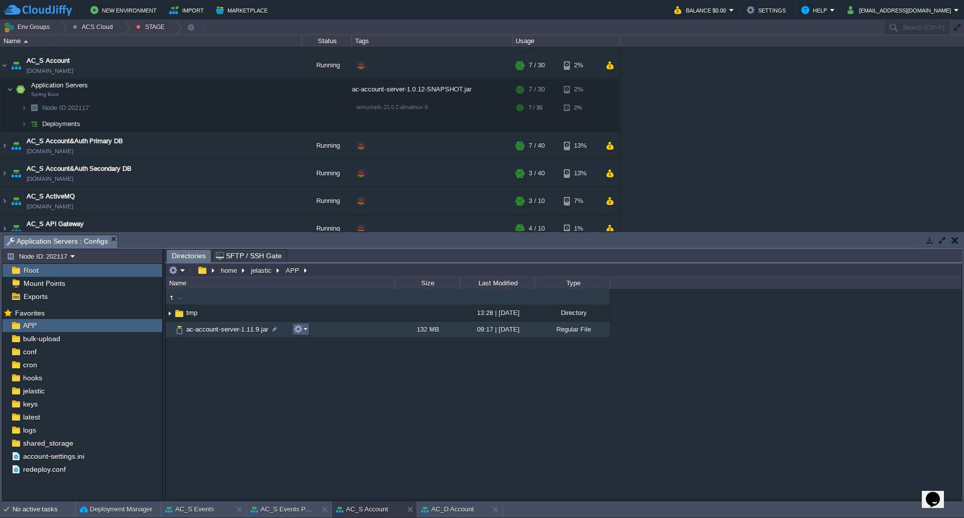
click at [307, 332] on em at bounding box center [301, 328] width 14 height 9
click at [329, 395] on span "Download" at bounding box center [322, 396] width 28 height 8
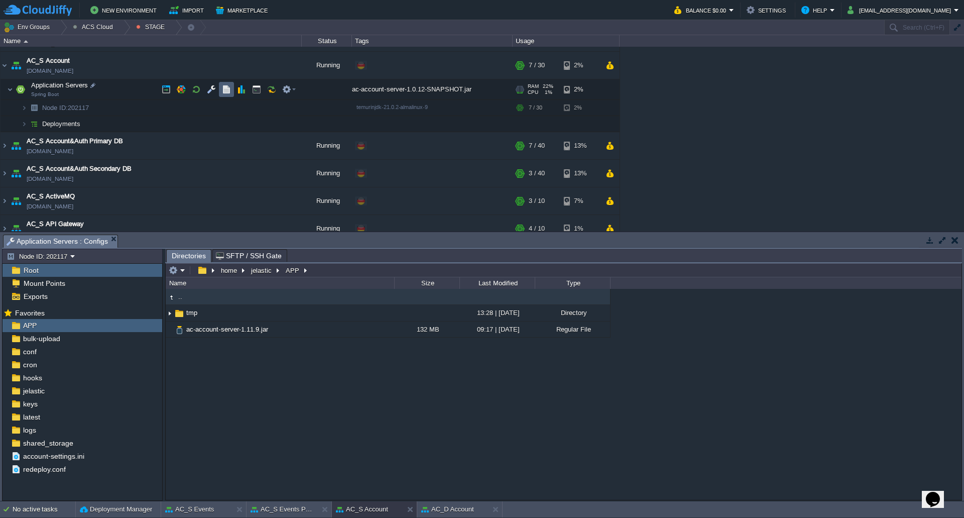
click at [227, 88] on button "button" at bounding box center [226, 89] width 9 height 9
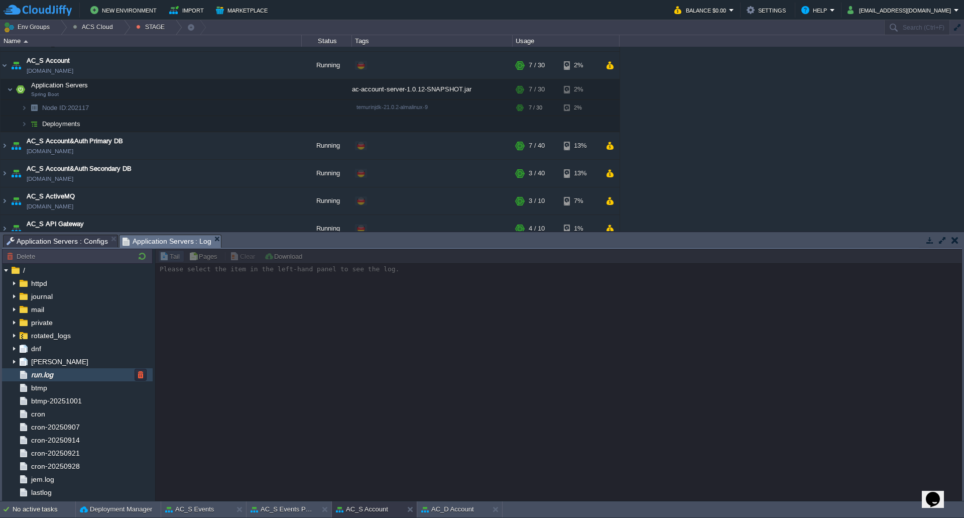
click at [68, 376] on div "run.log" at bounding box center [77, 374] width 151 height 13
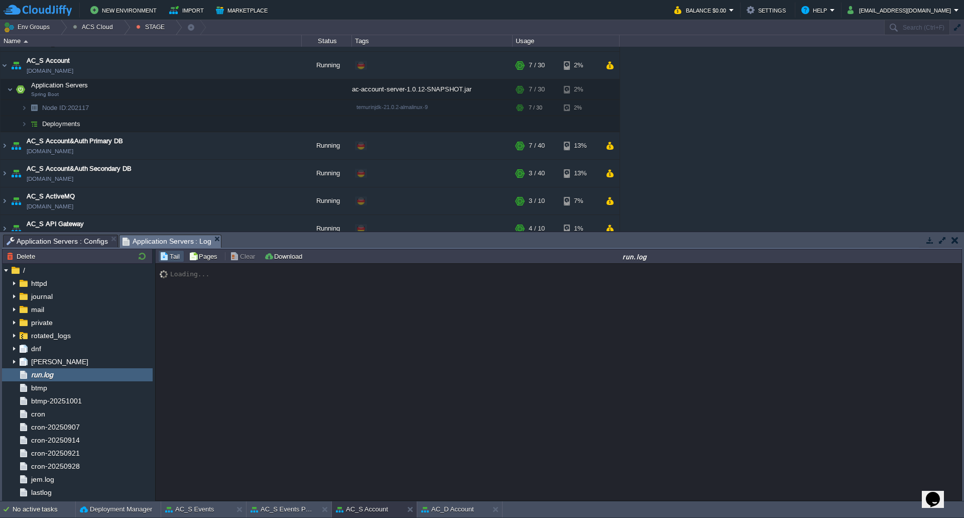
scroll to position [7313, 0]
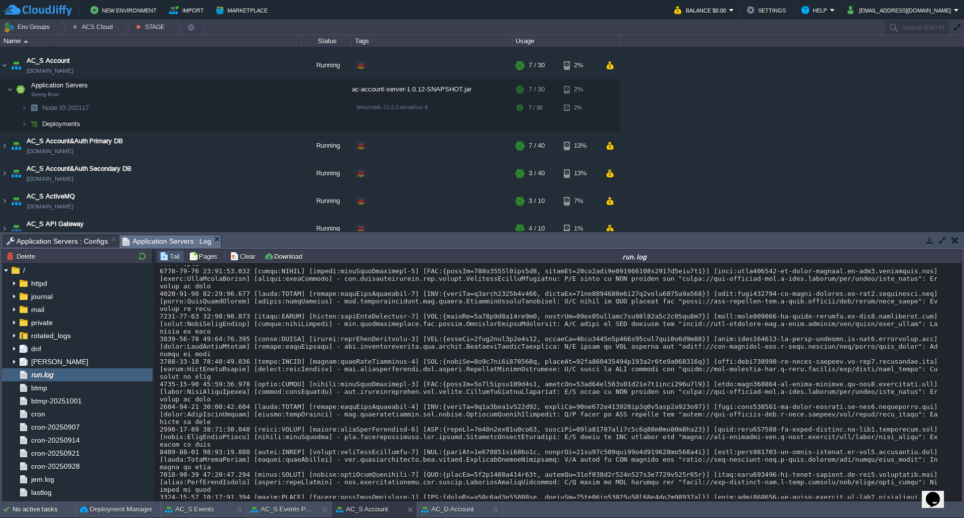
click at [926, 14] on button "[EMAIL_ADDRESS][DOMAIN_NAME]" at bounding box center [901, 10] width 106 height 12
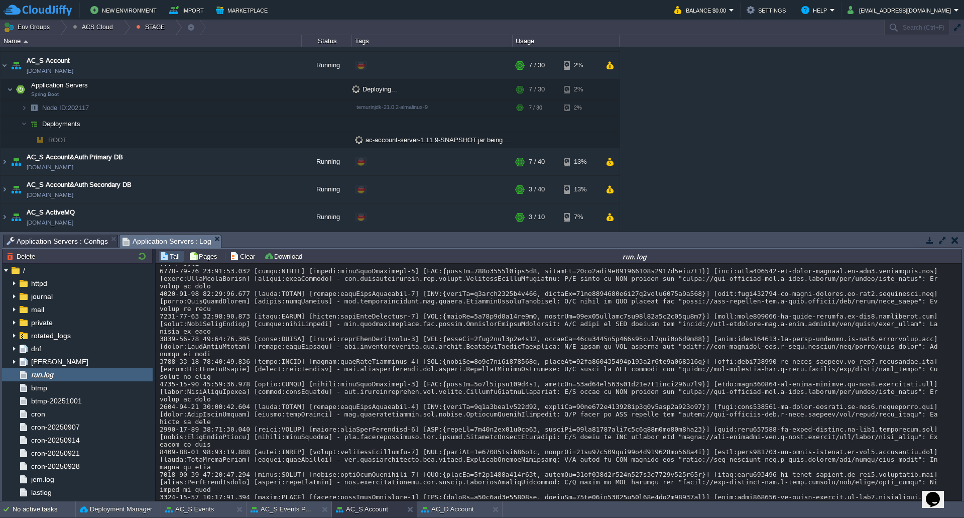
scroll to position [7320, 0]
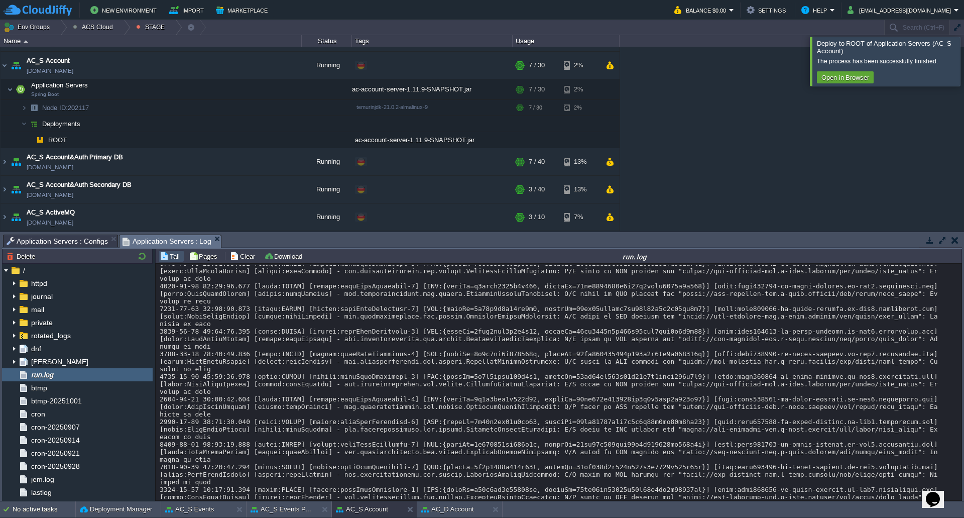
click at [964, 57] on div at bounding box center [976, 61] width 0 height 49
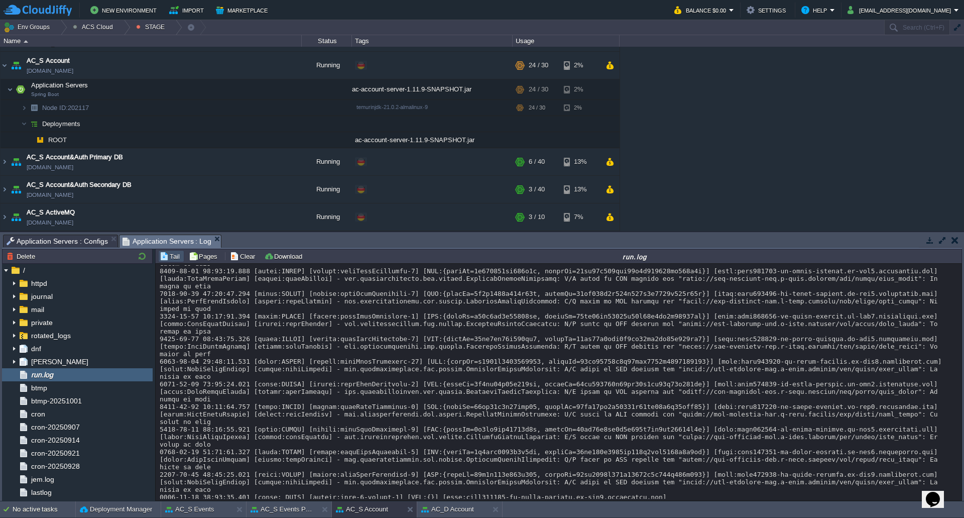
scroll to position [7539, 0]
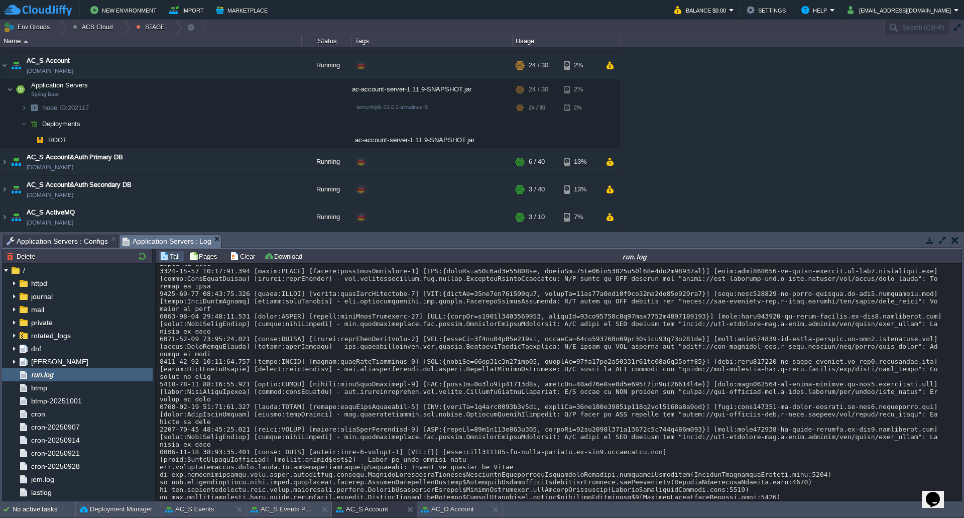
click at [213, 89] on button "button" at bounding box center [211, 89] width 9 height 9
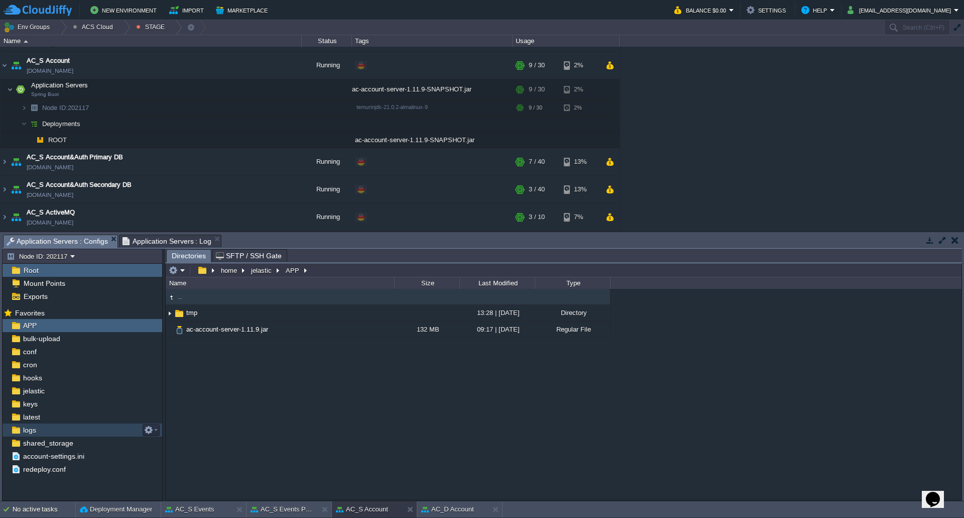
click at [63, 429] on div "logs" at bounding box center [83, 429] width 160 height 13
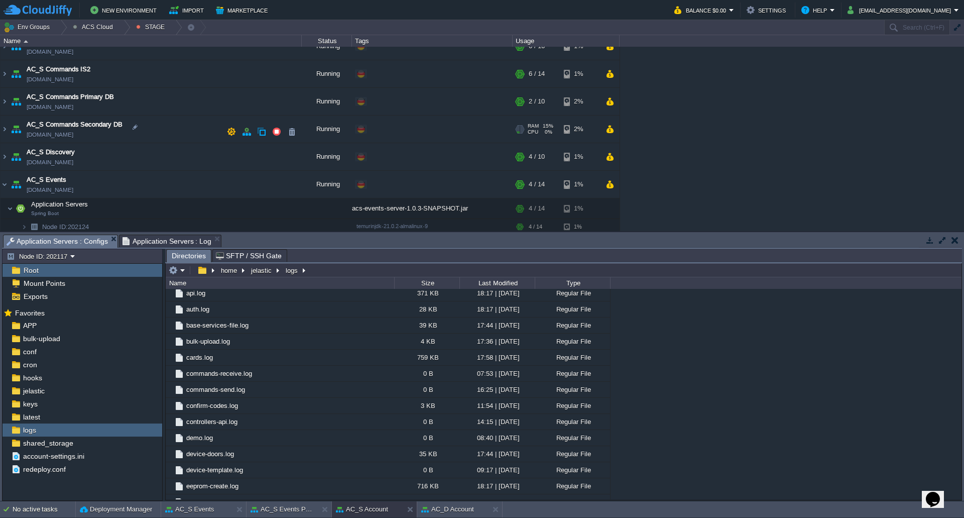
scroll to position [352, 0]
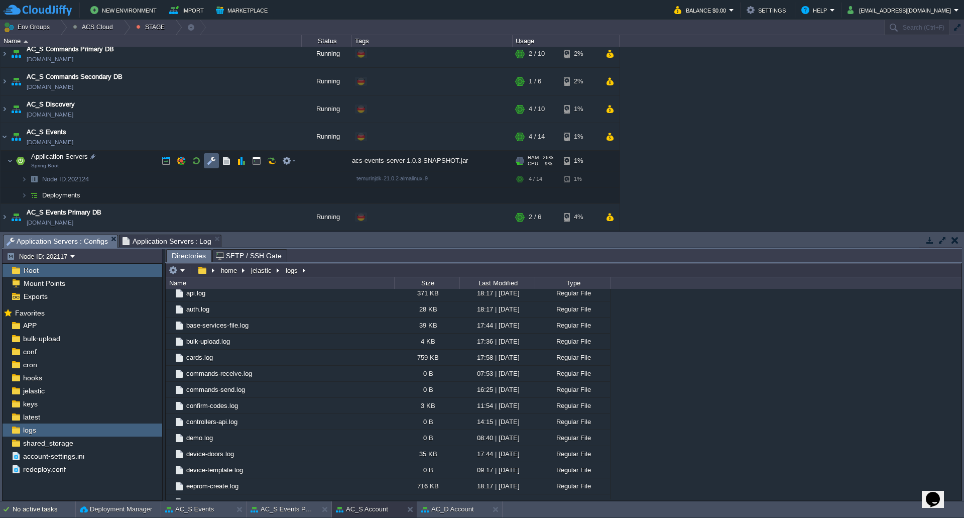
click at [213, 163] on button "button" at bounding box center [211, 160] width 9 height 9
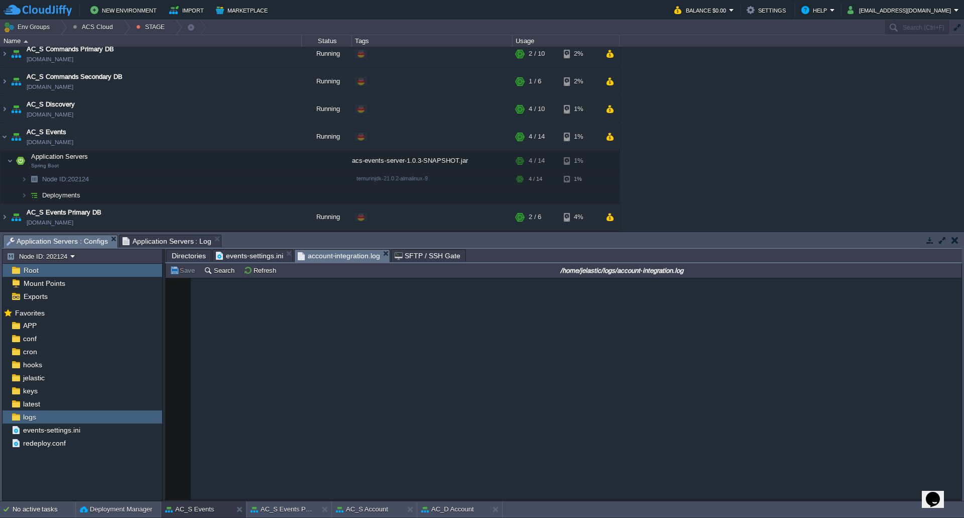
scroll to position [4067, 0]
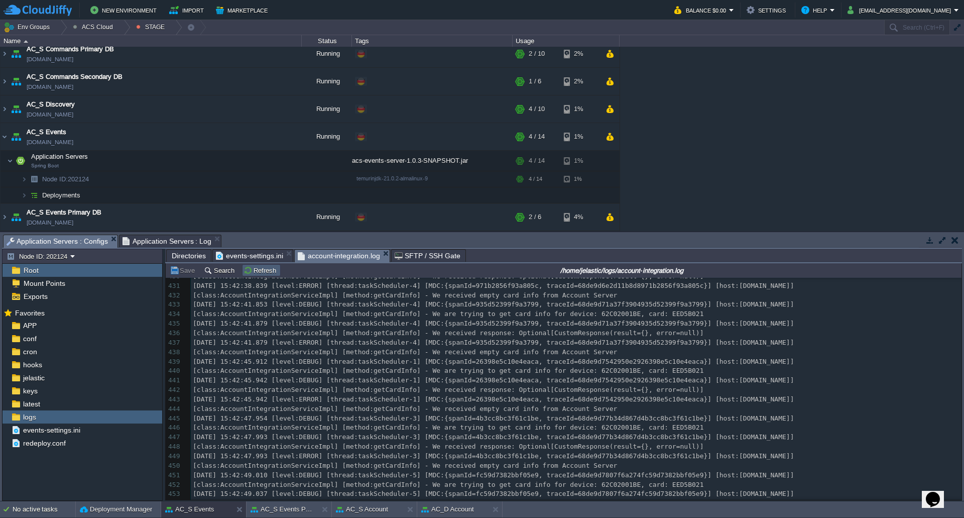
click at [259, 272] on button "Refresh" at bounding box center [262, 270] width 36 height 9
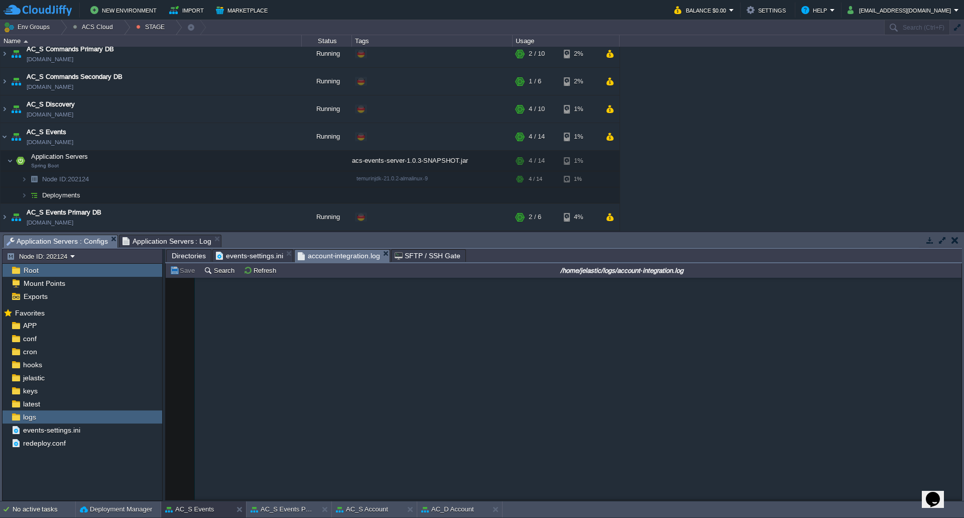
scroll to position [0, 0]
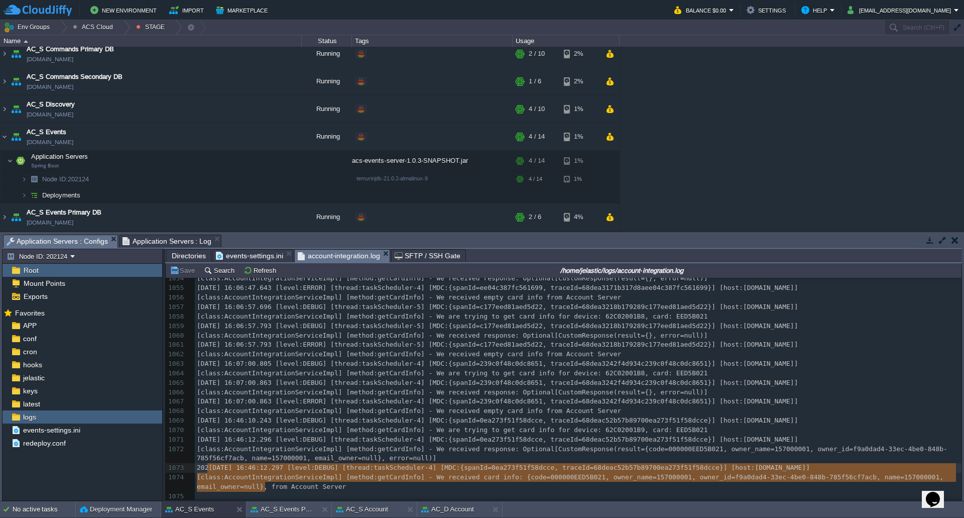
type textarea "[DATE] 16:46:12.297 [level:DEBUG] [thread:taskScheduler-4] [MDC:{spanId=0ea273f…"
drag, startPoint x: 276, startPoint y: 487, endPoint x: 193, endPoint y: 463, distance: 86.3
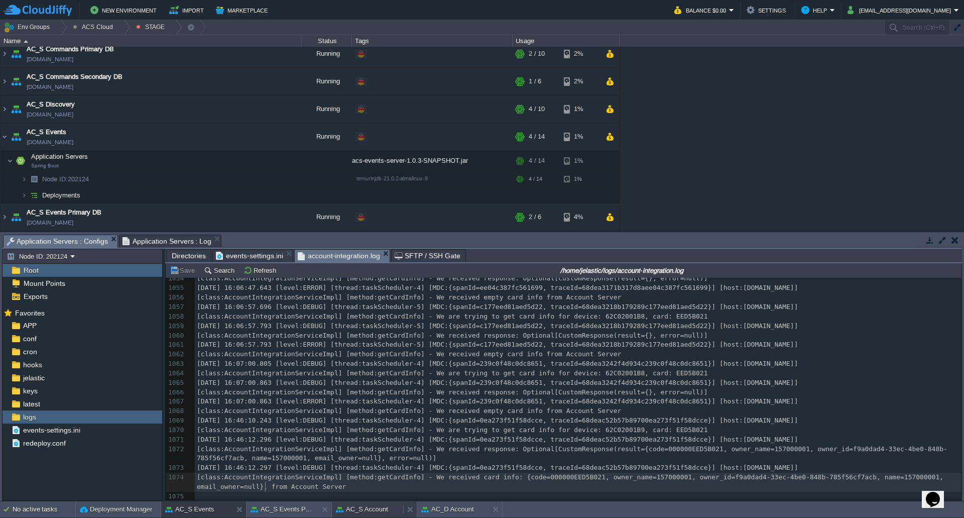
click at [371, 513] on button "AC_S Account" at bounding box center [362, 509] width 52 height 10
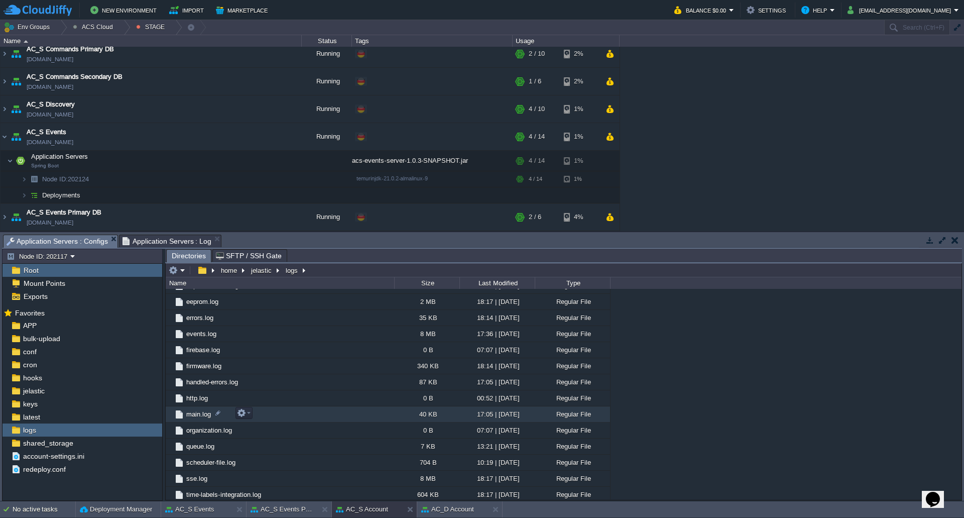
scroll to position [436, 0]
click at [179, 269] on em at bounding box center [177, 270] width 17 height 9
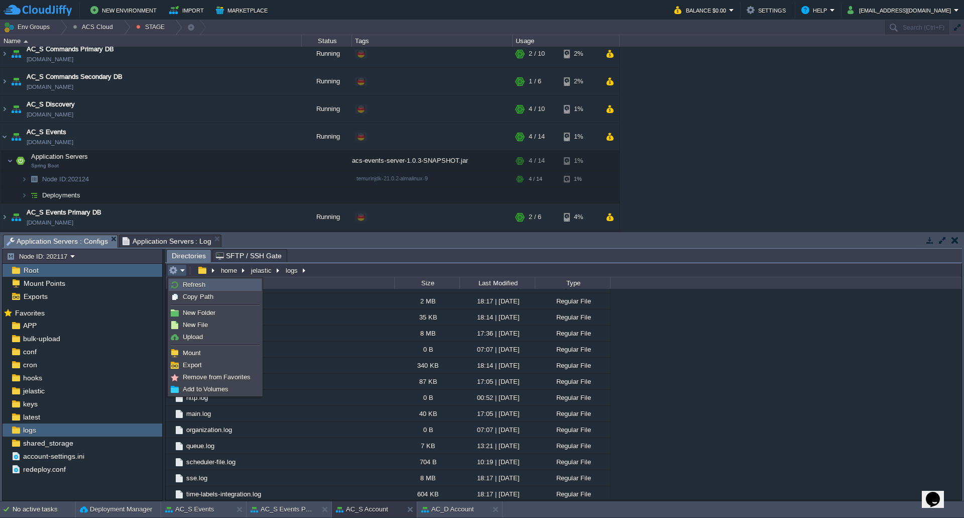
click at [187, 287] on span "Refresh" at bounding box center [194, 285] width 23 height 8
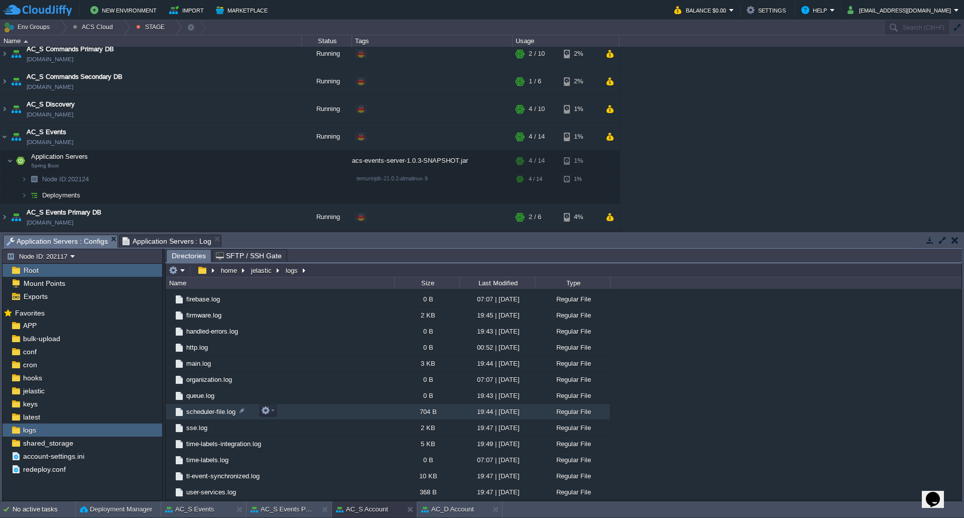
scroll to position [452, 0]
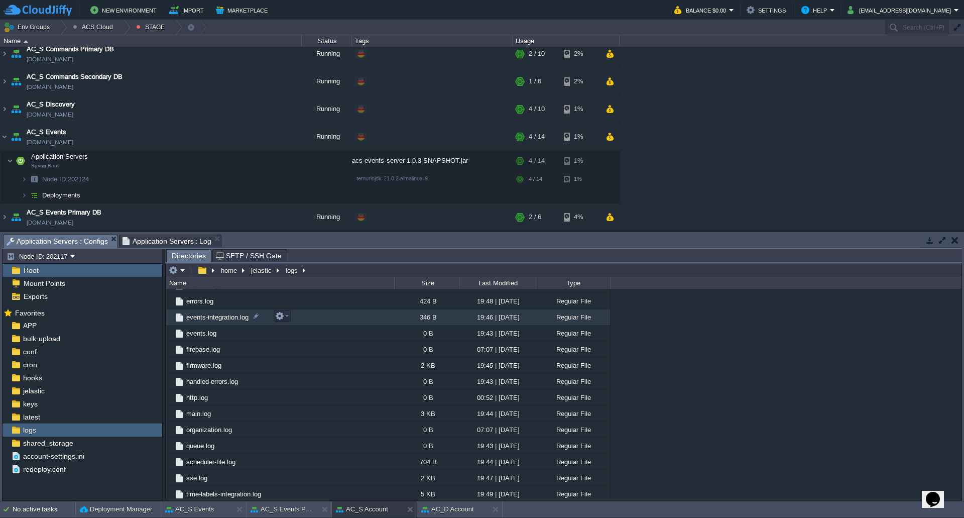
click at [228, 315] on span "events-integration.log" at bounding box center [217, 317] width 65 height 9
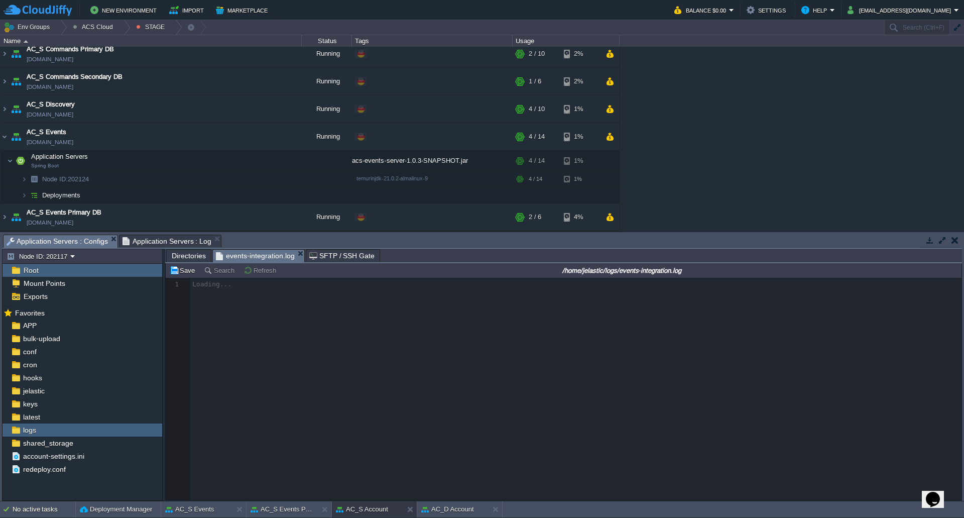
scroll to position [4, 0]
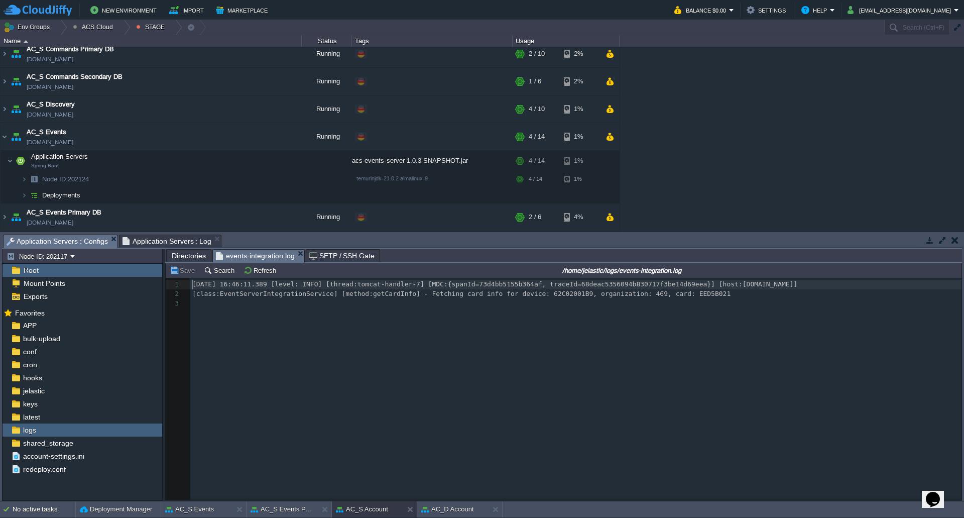
click at [464, 291] on span "[class:EventServerIntegrationService] [method:getCardInfo] - Fetching card info…" at bounding box center [461, 294] width 538 height 8
click at [718, 295] on div "3 1 [DATE] 16:46:11.389 [level: INFO] [thread:tomcat-handler-7] [MDC:{spanId=73…" at bounding box center [577, 294] width 775 height 29
type textarea "EED5B021"
